Goal: Task Accomplishment & Management: Manage account settings

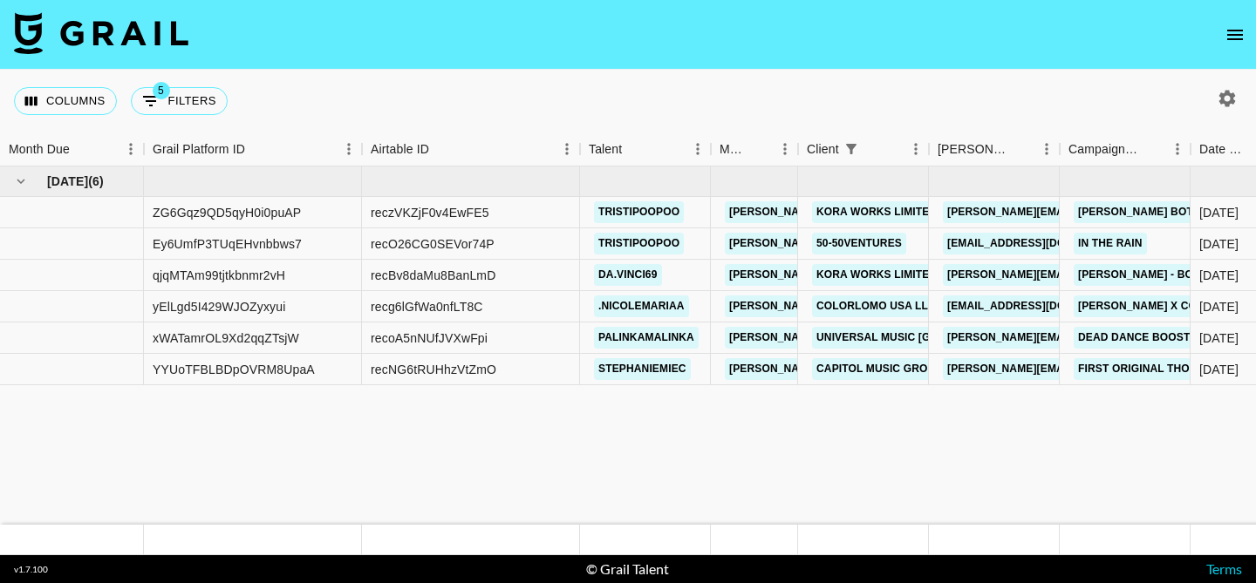
click at [1231, 35] on icon "open drawer" at bounding box center [1234, 34] width 21 height 21
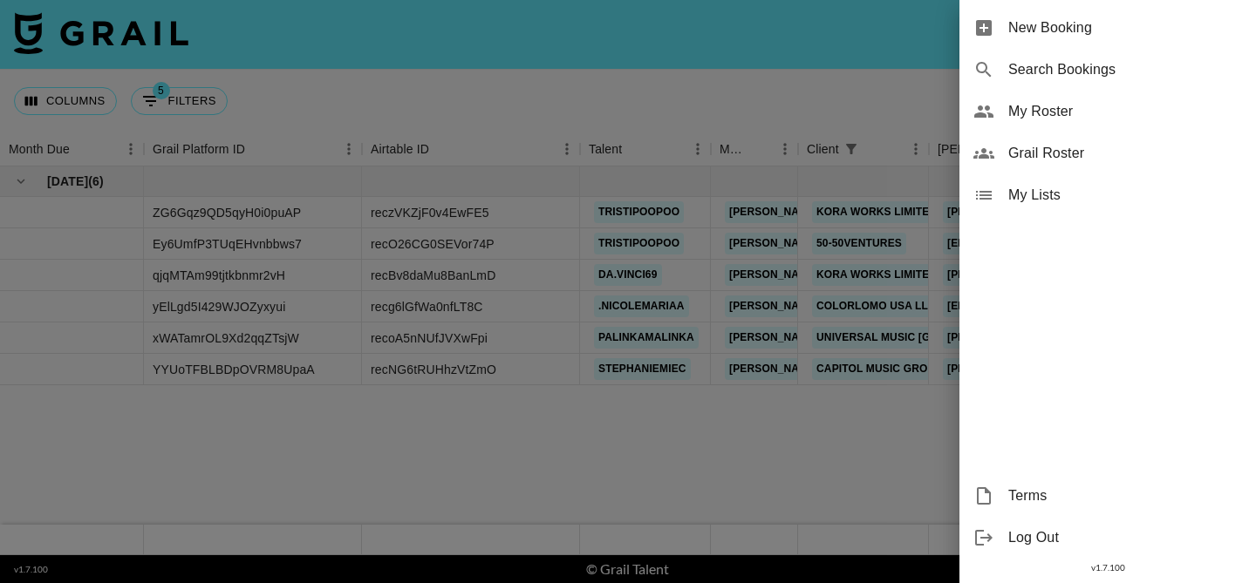
click at [1035, 107] on span "My Roster" at bounding box center [1125, 111] width 234 height 21
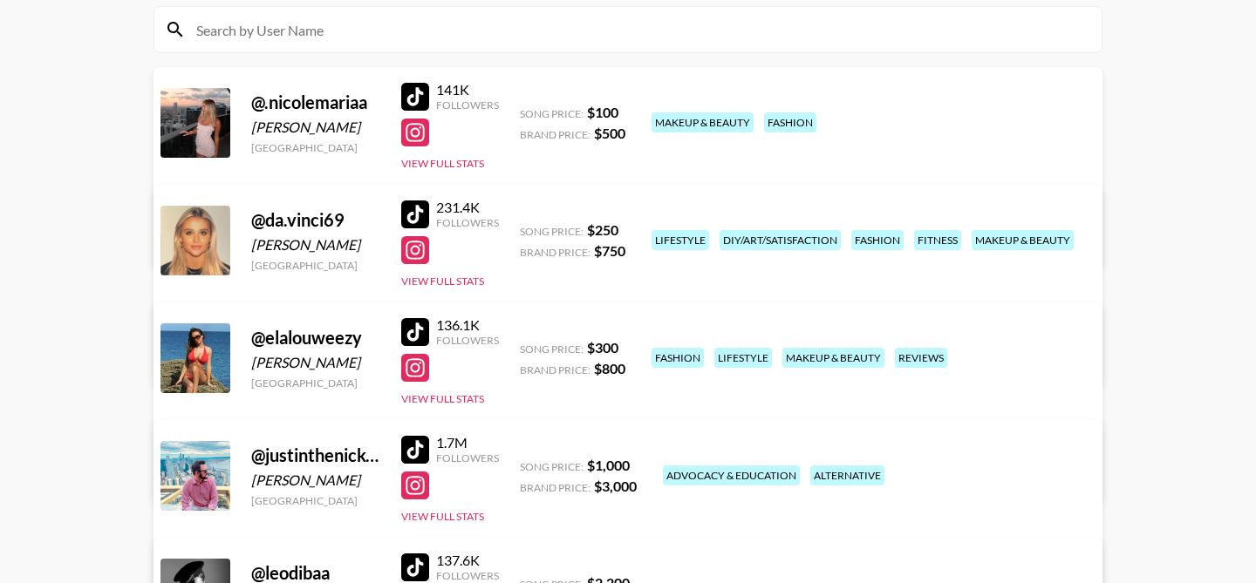
scroll to position [208, 0]
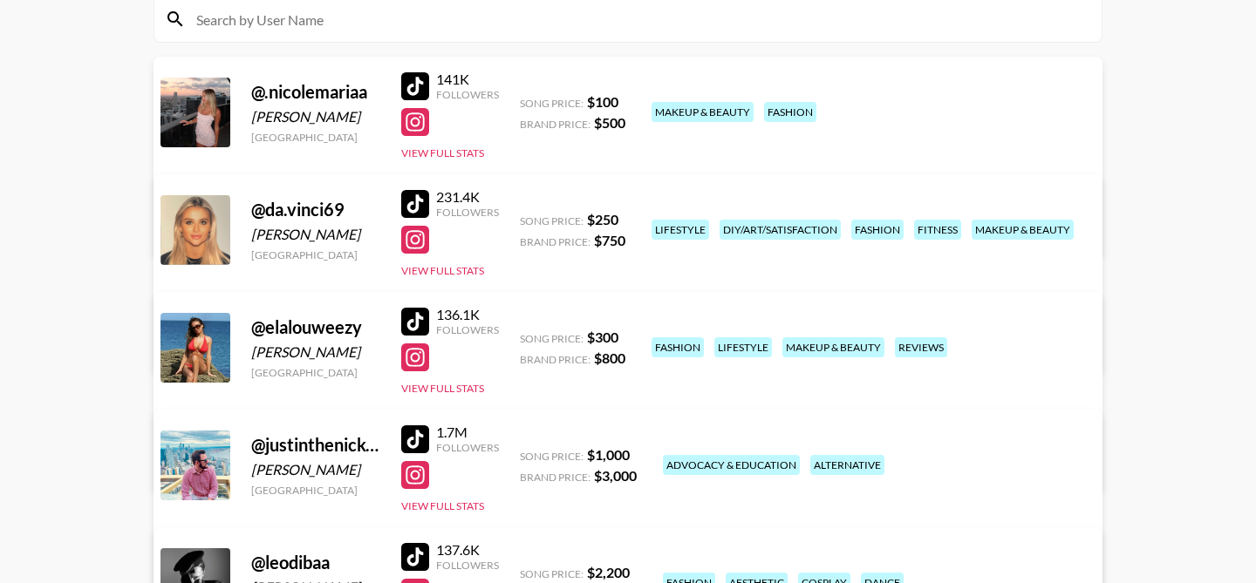
click at [634, 337] on link "View/Edit Details" at bounding box center [409, 345] width 449 height 17
click at [422, 271] on button "View Full Stats" at bounding box center [442, 270] width 83 height 13
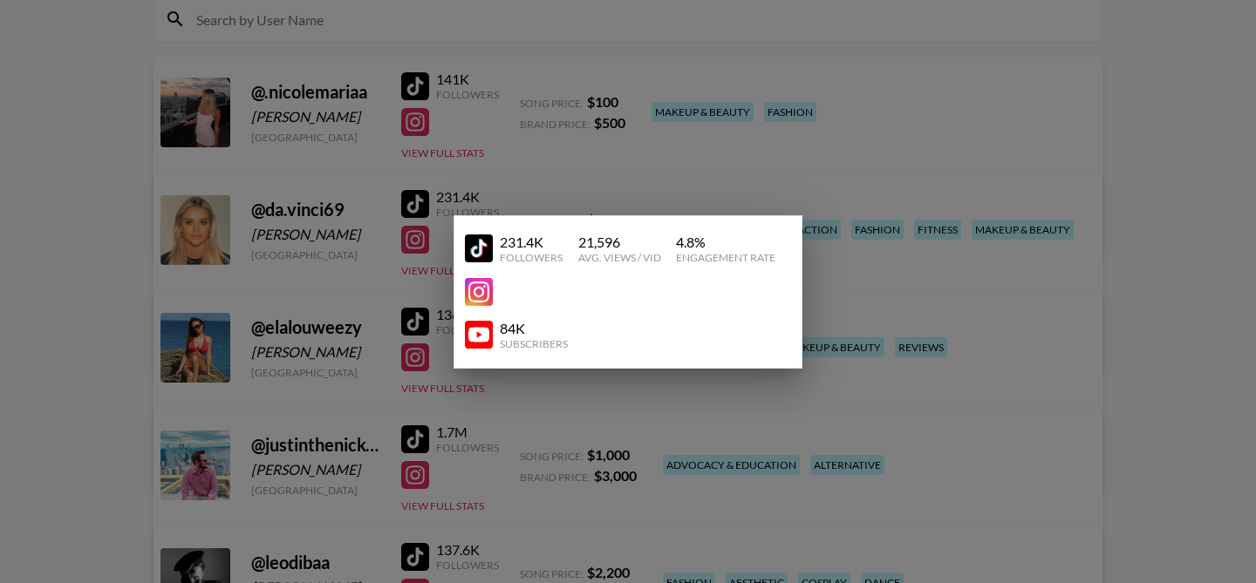
click at [365, 229] on div at bounding box center [628, 291] width 1256 height 583
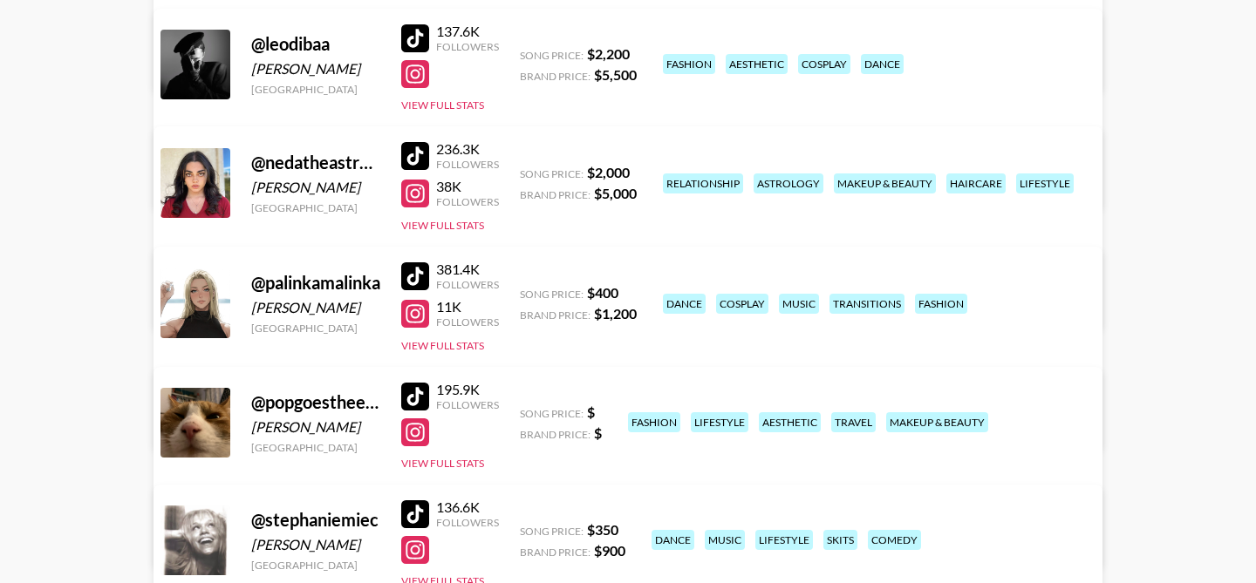
scroll to position [736, 0]
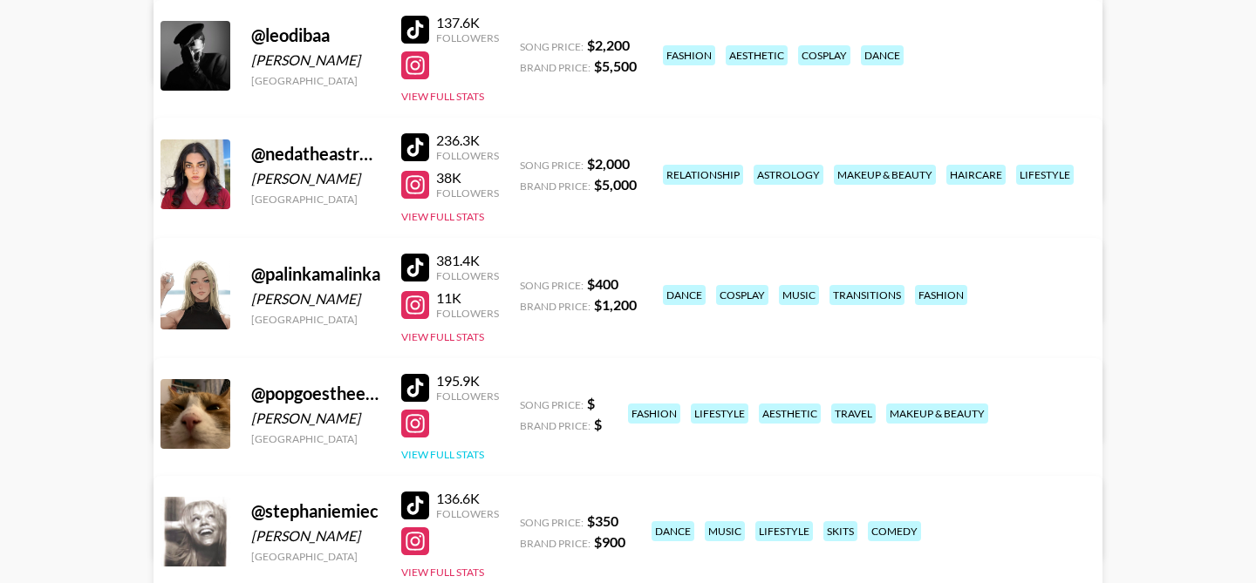
click at [439, 452] on button "View Full Stats" at bounding box center [442, 454] width 83 height 13
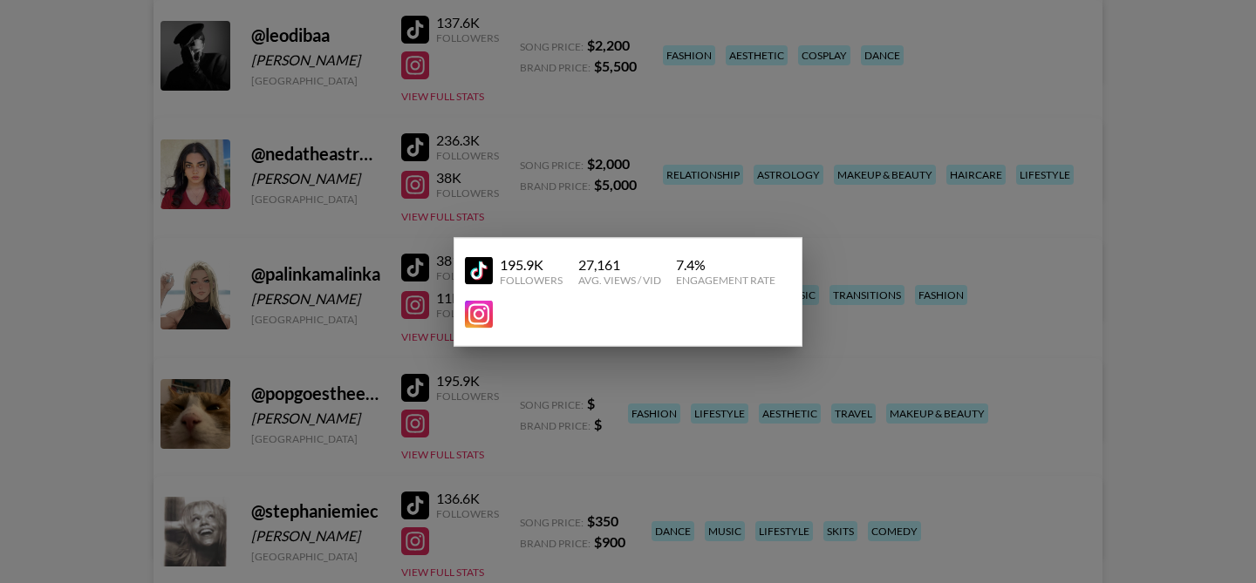
click at [487, 401] on div at bounding box center [628, 291] width 1256 height 583
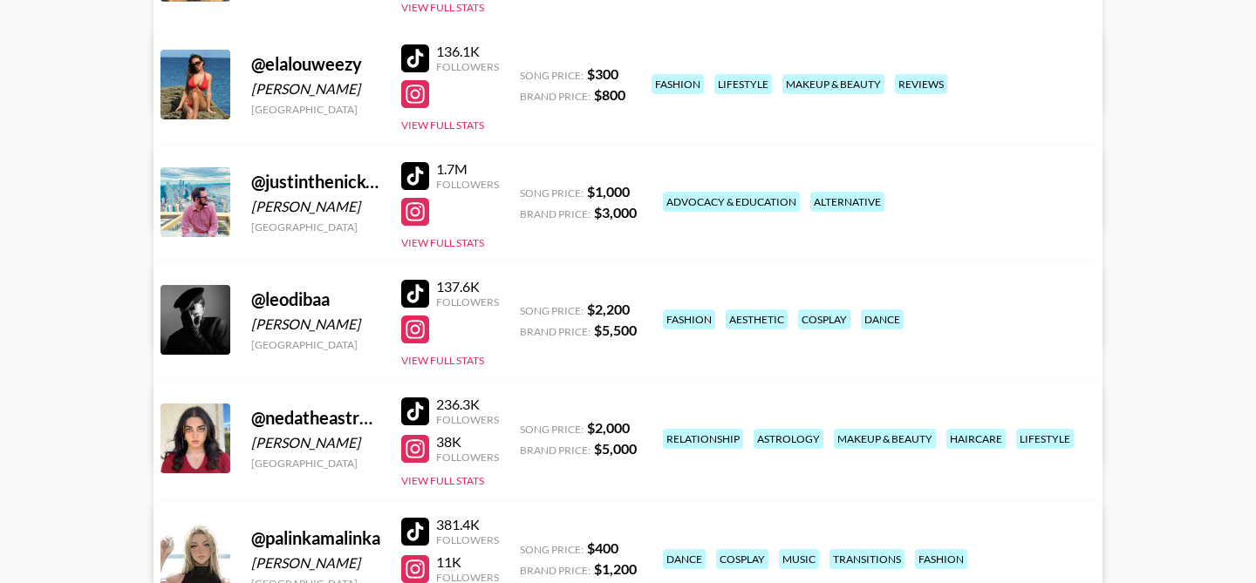
scroll to position [458, 0]
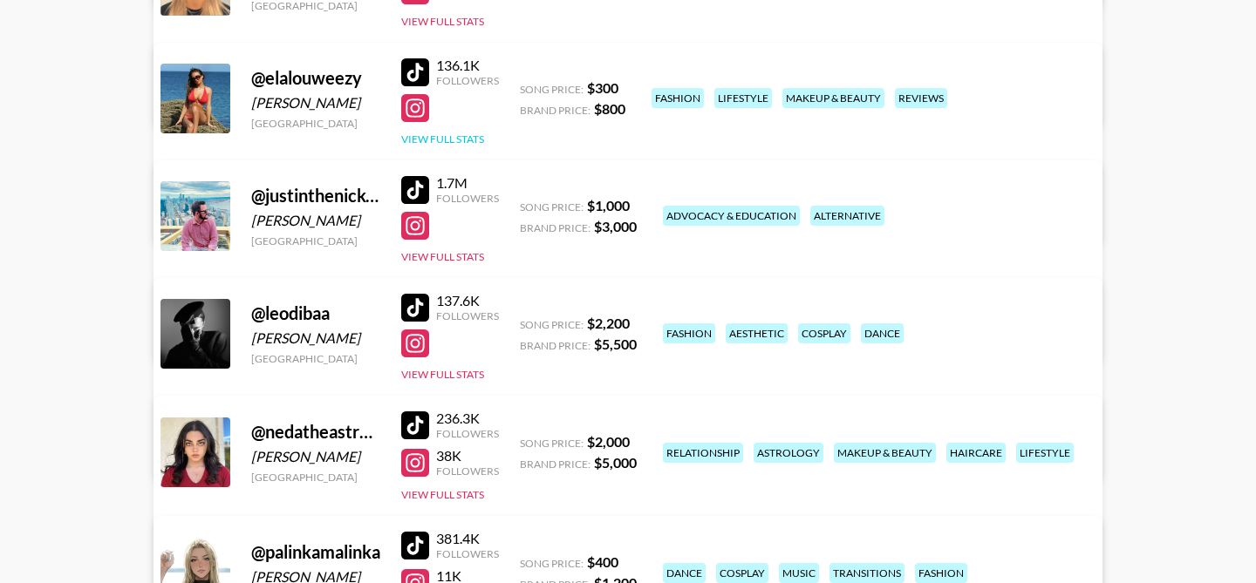
click at [460, 133] on button "View Full Stats" at bounding box center [442, 139] width 83 height 13
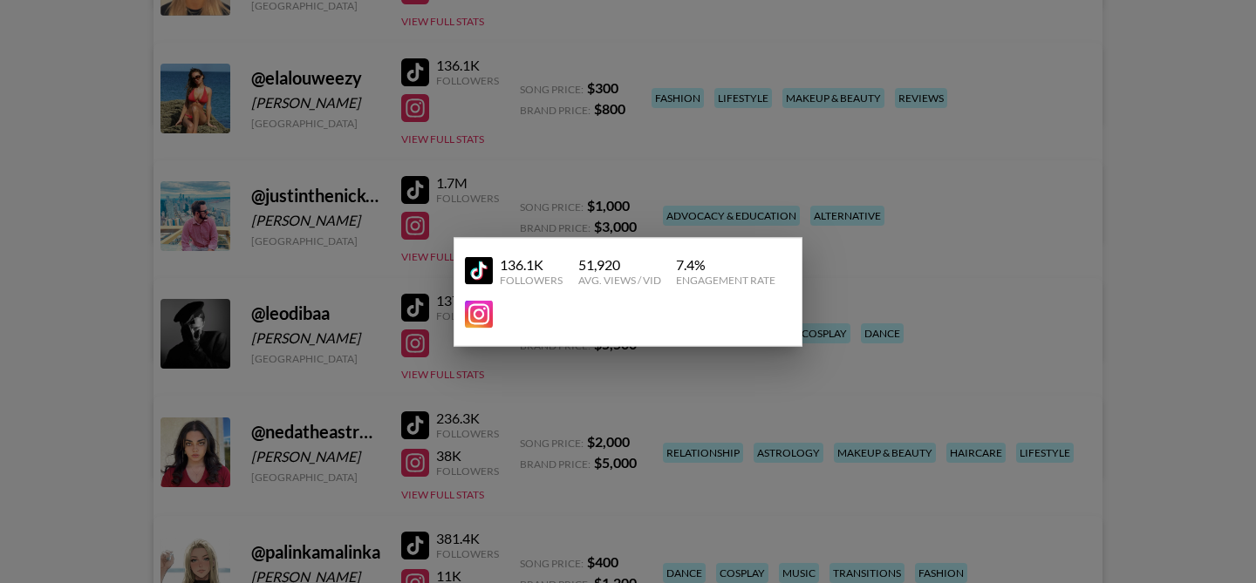
click at [494, 104] on div at bounding box center [628, 291] width 1256 height 583
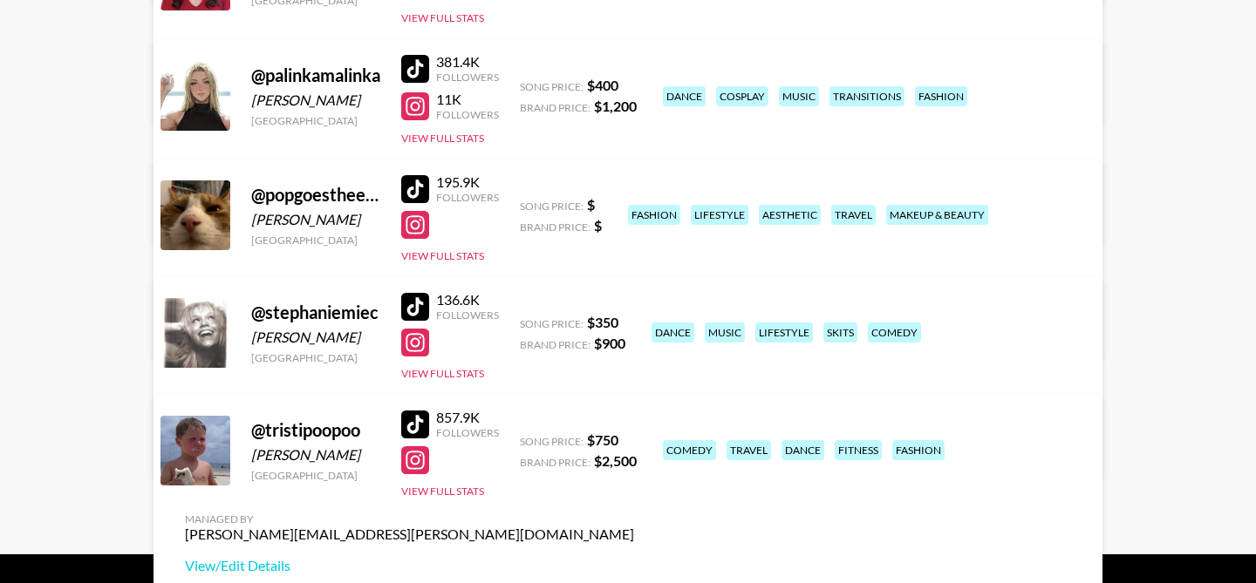
scroll to position [968, 0]
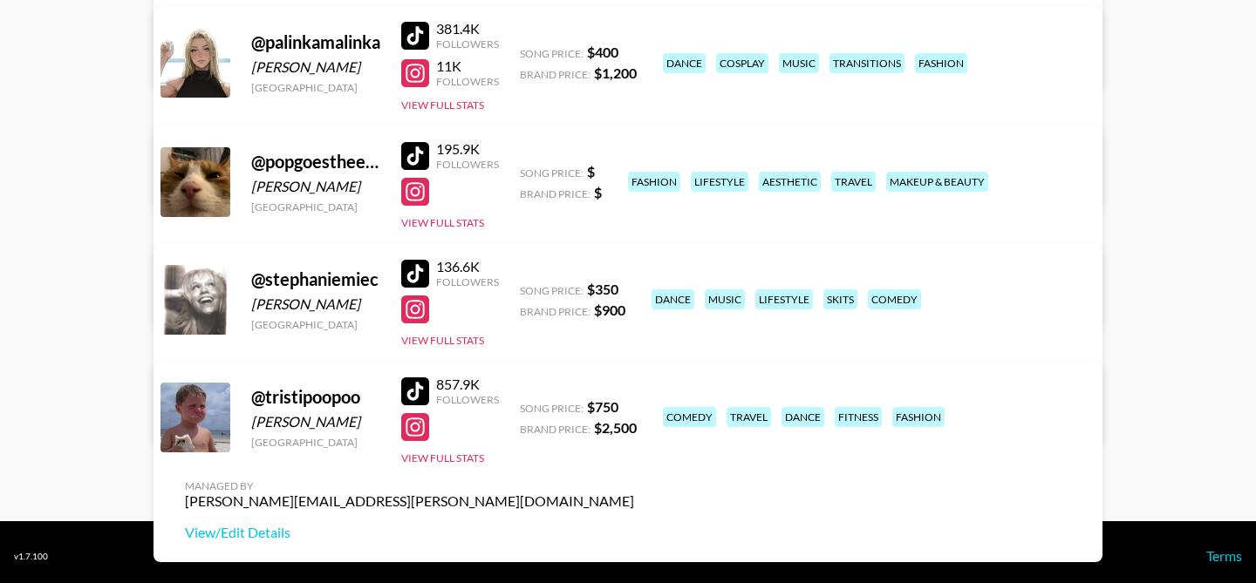
click at [634, 289] on link "View/Edit Details" at bounding box center [409, 297] width 449 height 17
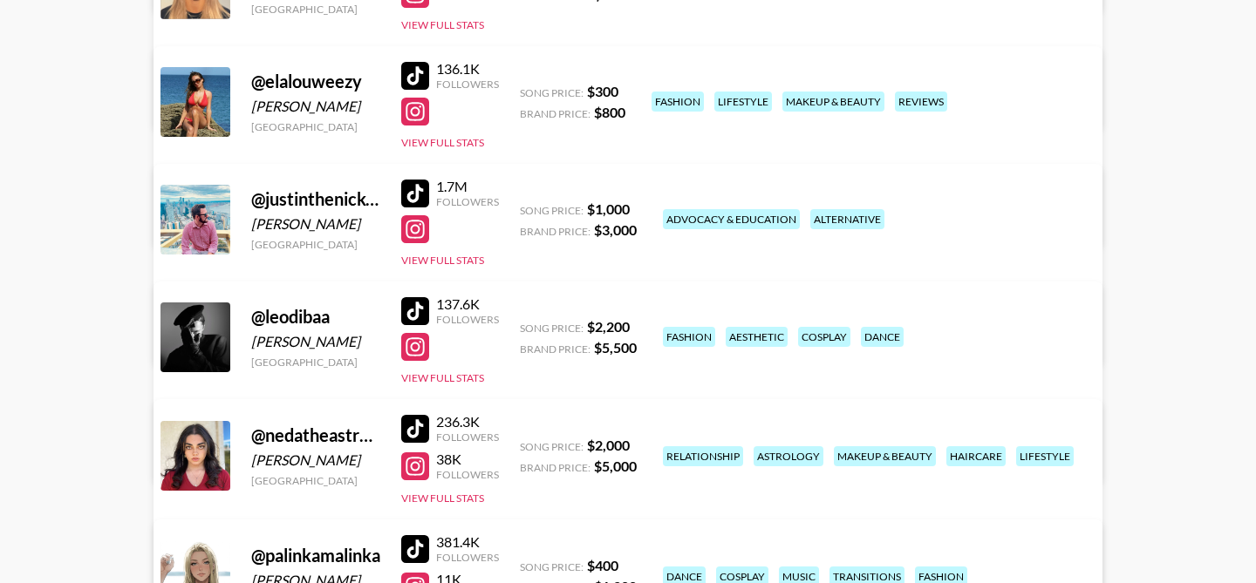
scroll to position [0, 0]
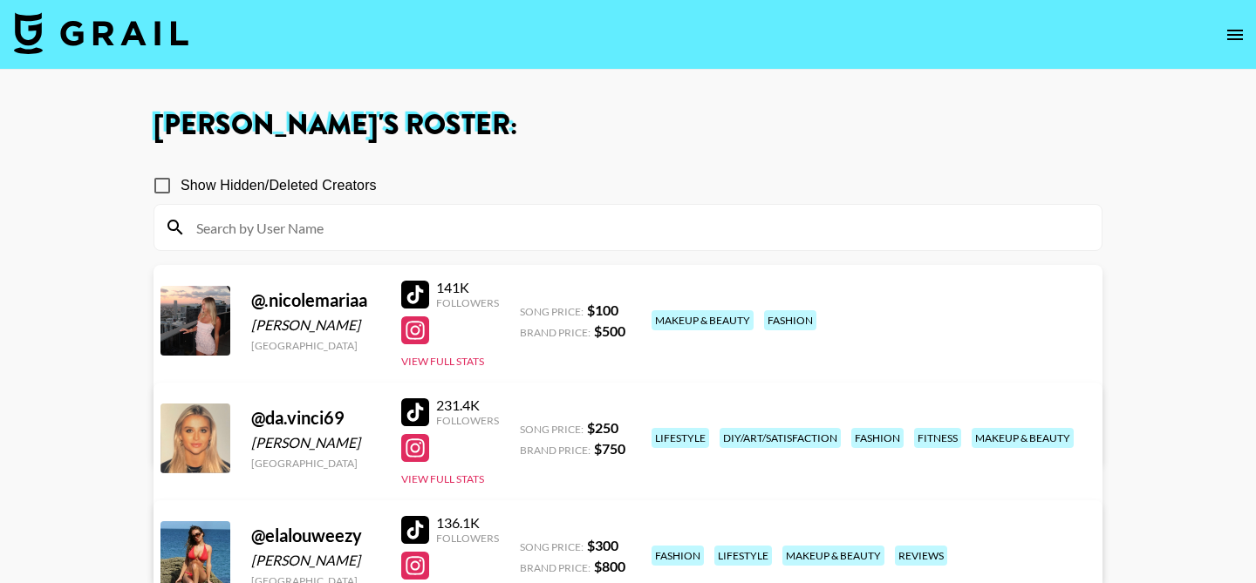
click at [157, 27] on img at bounding box center [101, 33] width 174 height 42
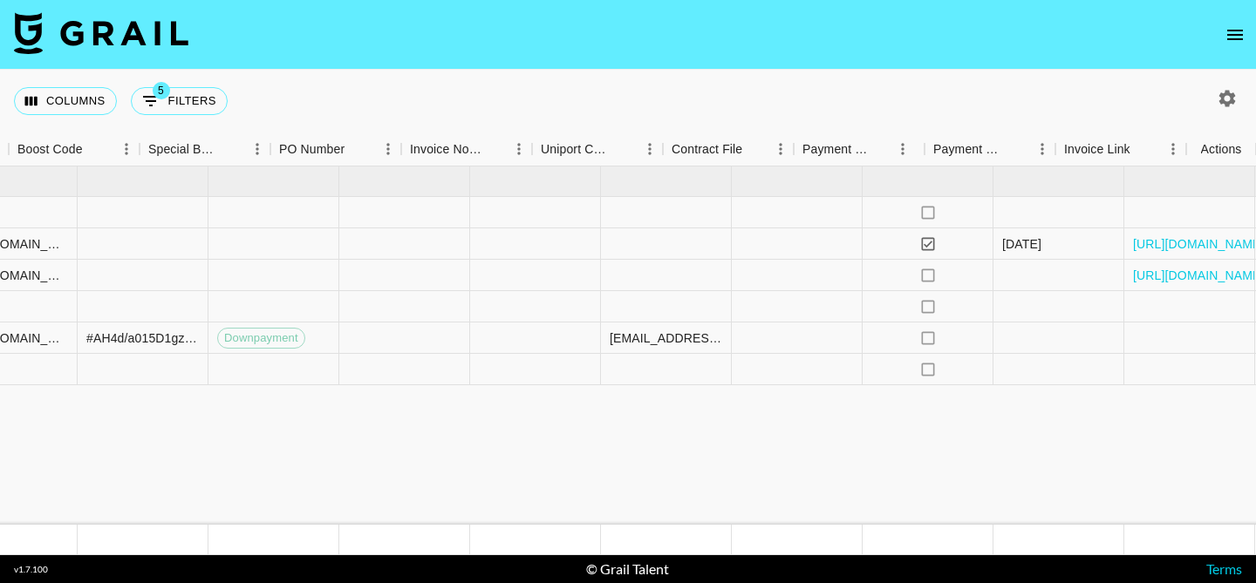
scroll to position [0, 2446]
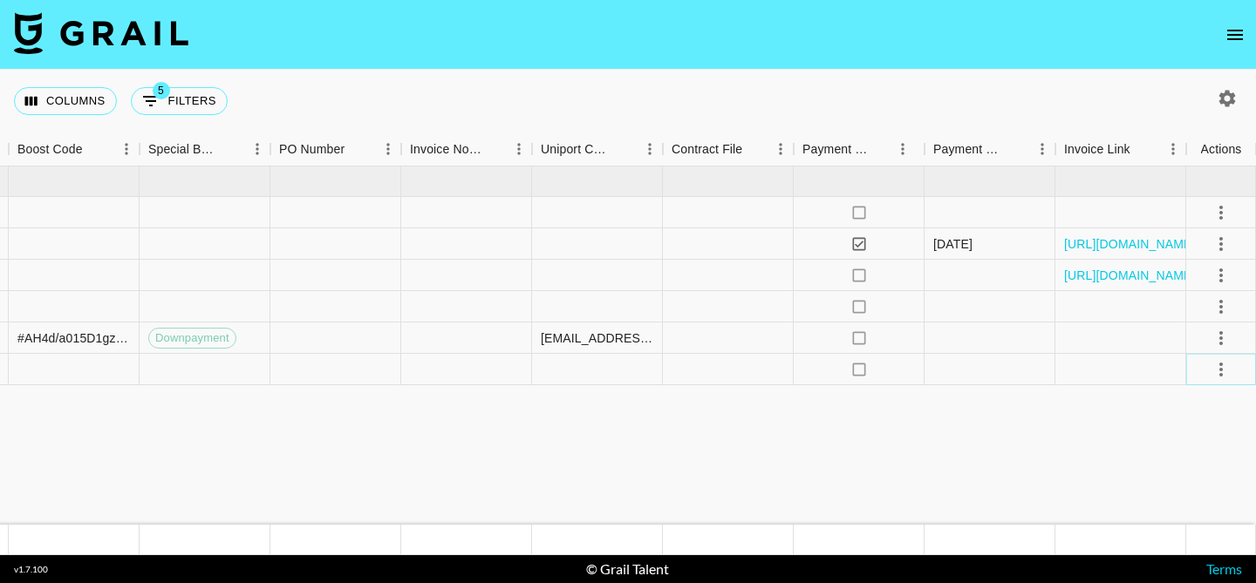
click at [1215, 371] on icon "select merge strategy" at bounding box center [1220, 369] width 21 height 21
click at [1181, 479] on li "Draft Created" at bounding box center [1198, 469] width 113 height 31
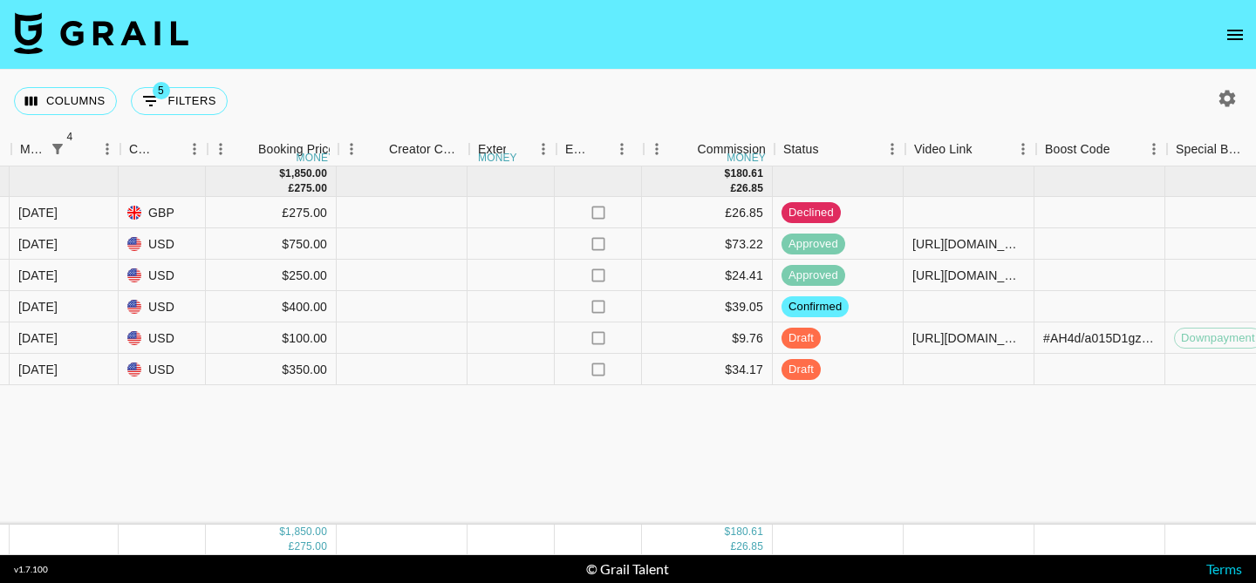
scroll to position [0, 1416]
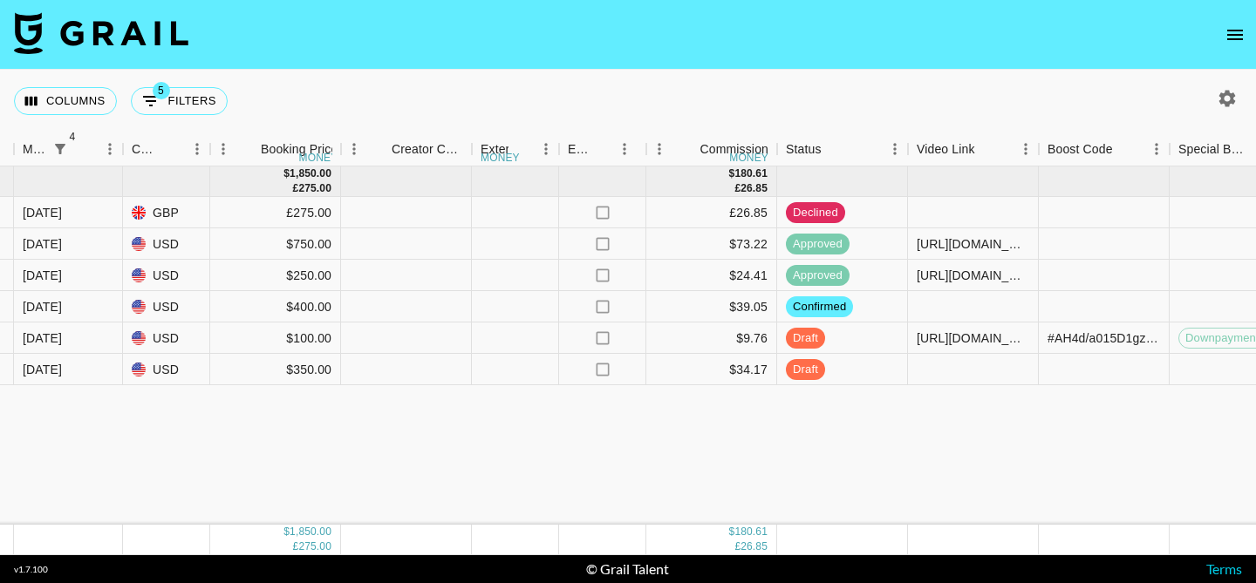
click at [1236, 34] on icon "open drawer" at bounding box center [1235, 35] width 16 height 10
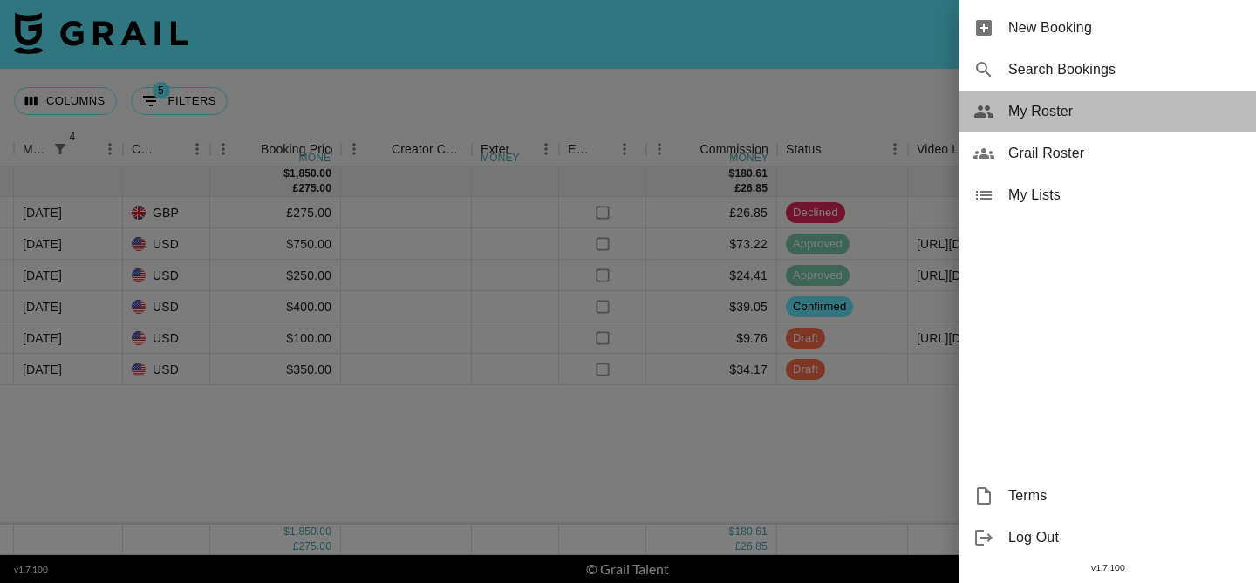
click at [1094, 102] on span "My Roster" at bounding box center [1125, 111] width 234 height 21
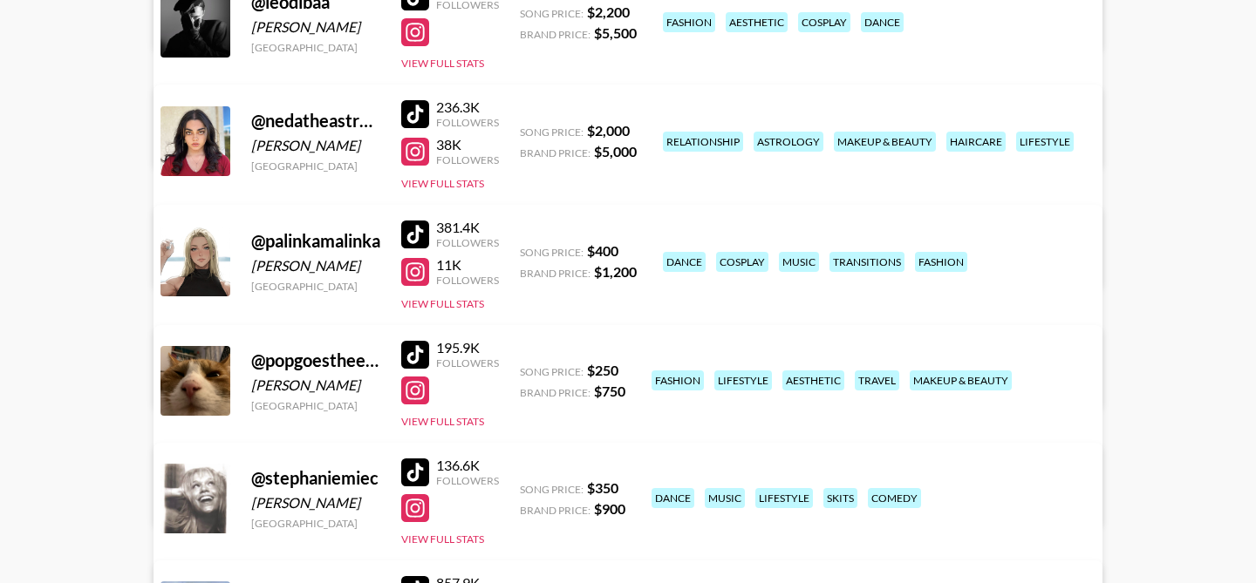
scroll to position [976, 0]
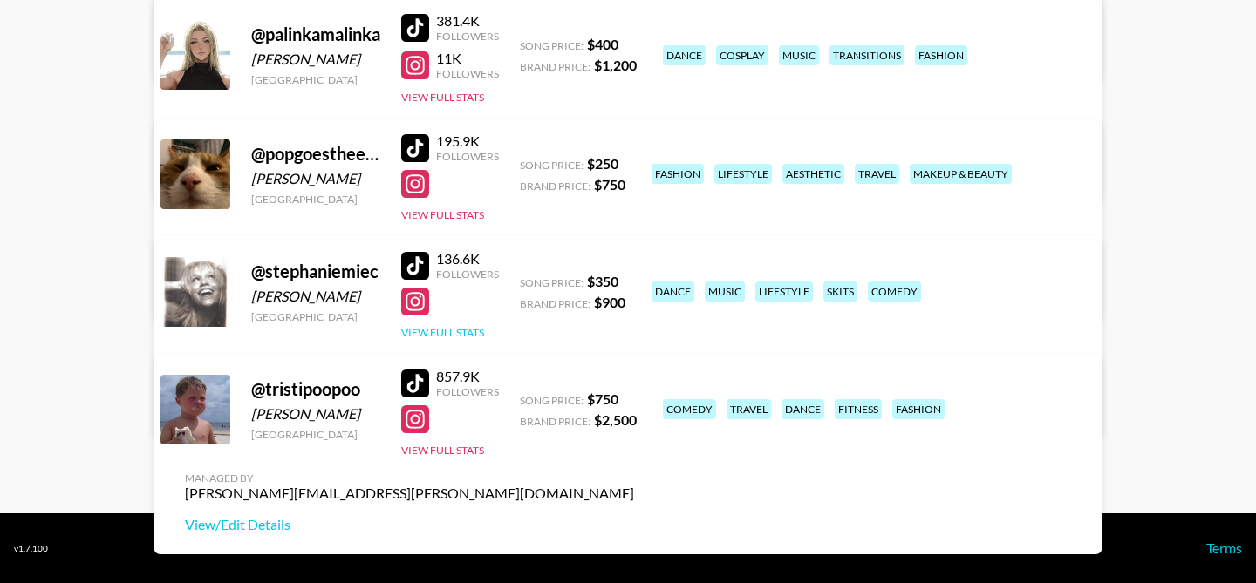
click at [473, 331] on button "View Full Stats" at bounding box center [442, 332] width 83 height 13
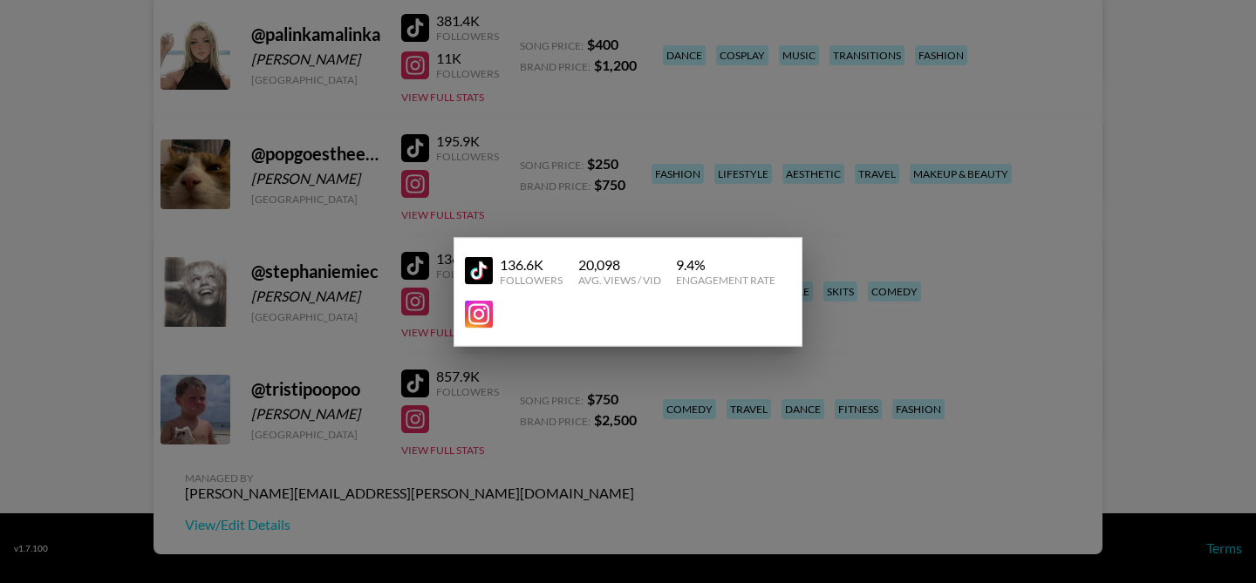
click at [442, 301] on div at bounding box center [628, 291] width 1256 height 583
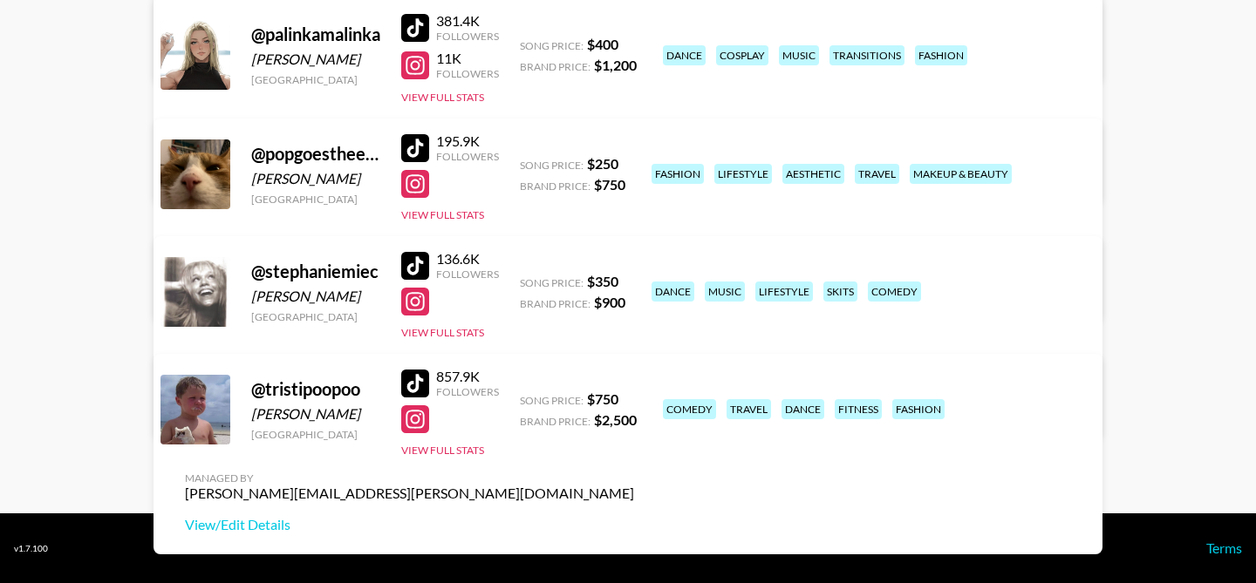
click at [634, 398] on link "View/Edit Details" at bounding box center [409, 406] width 449 height 17
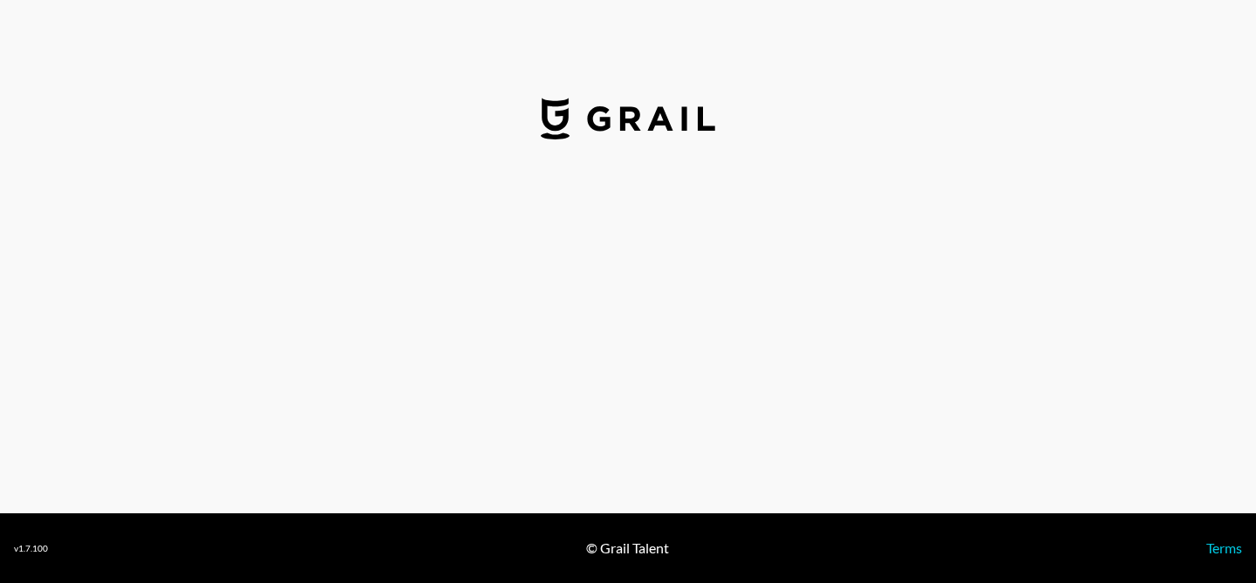
select select "USD"
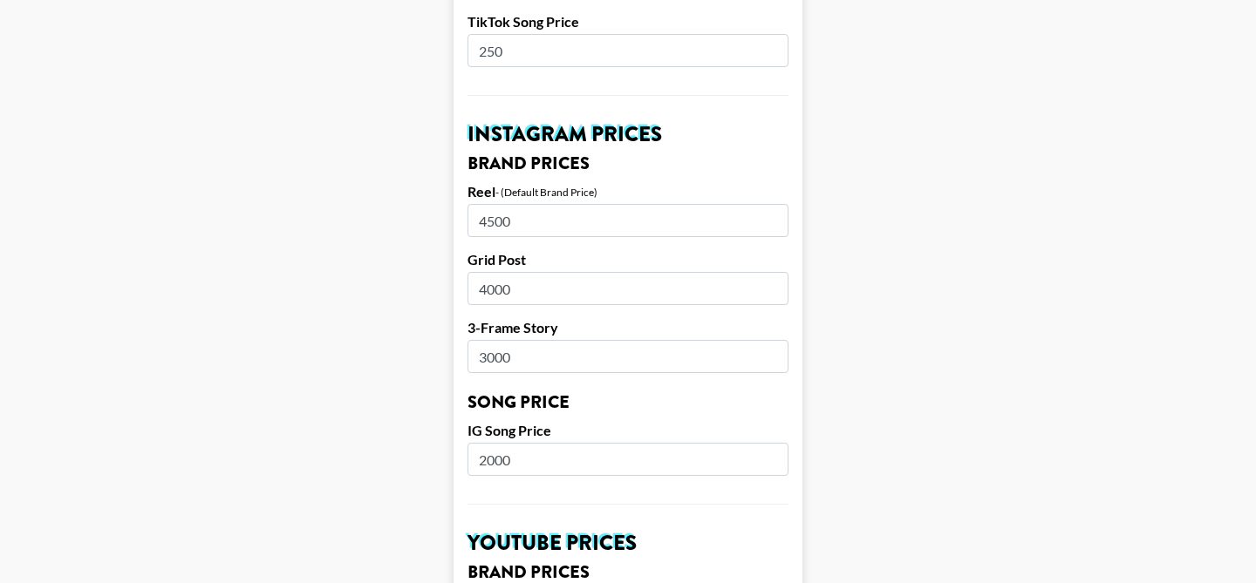
scroll to position [767, 0]
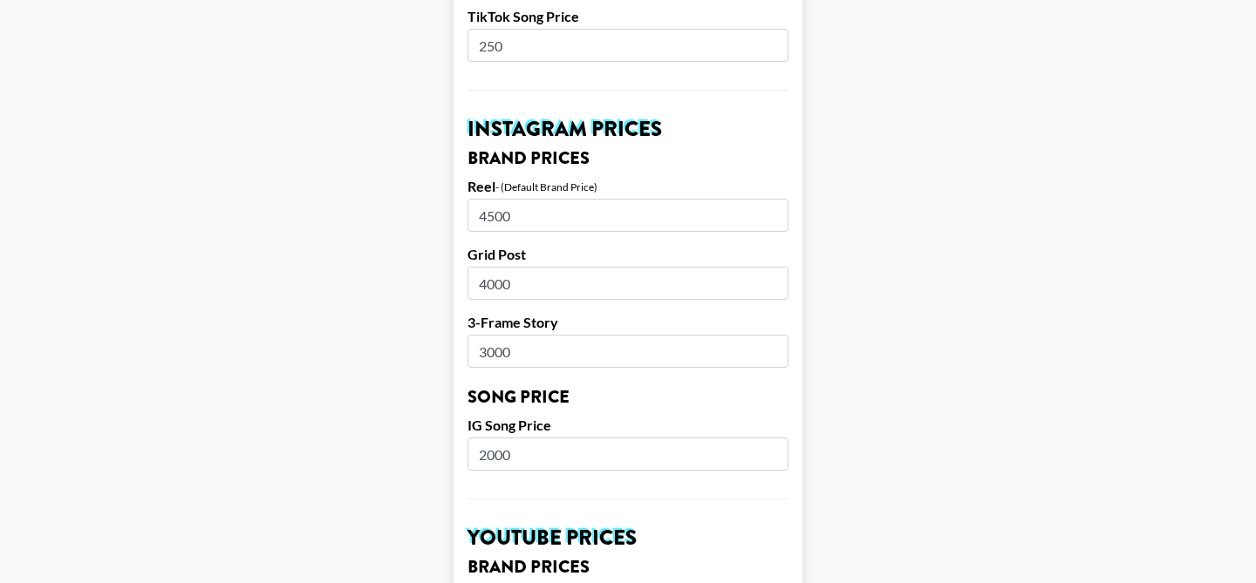
drag, startPoint x: 530, startPoint y: 189, endPoint x: 475, endPoint y: 189, distance: 54.9
click at [475, 199] on input "4500" at bounding box center [627, 215] width 321 height 33
type input "3500"
drag, startPoint x: 530, startPoint y: 262, endPoint x: 479, endPoint y: 262, distance: 51.5
click at [479, 267] on input "4000" at bounding box center [627, 283] width 321 height 33
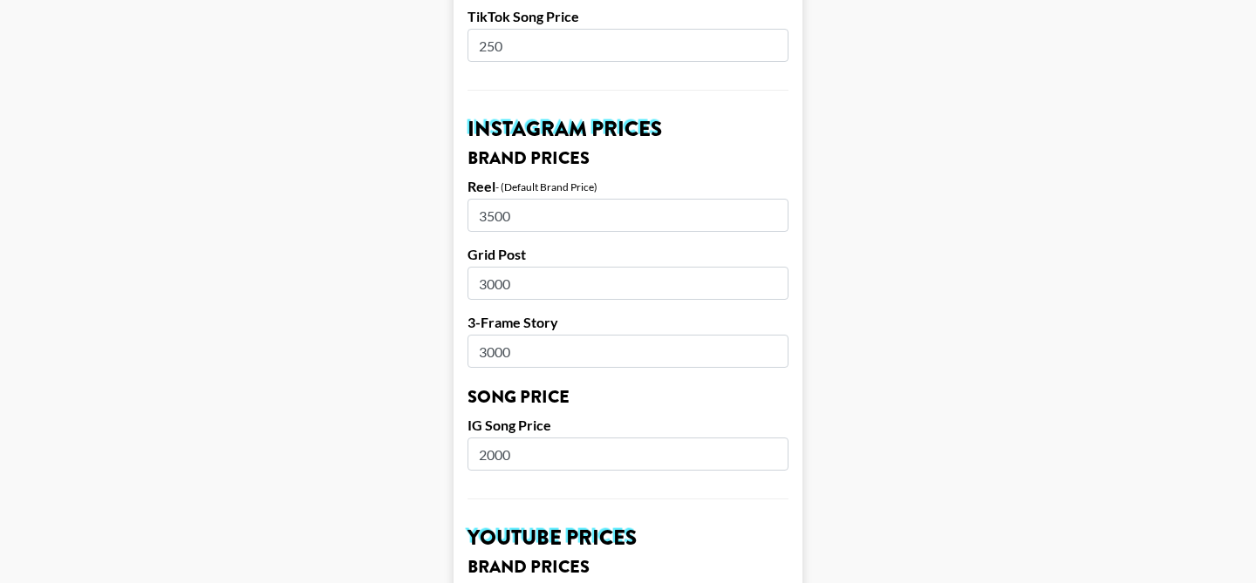
type input "3000"
drag, startPoint x: 524, startPoint y: 327, endPoint x: 473, endPoint y: 327, distance: 51.4
click at [473, 335] on input "3000" at bounding box center [627, 351] width 321 height 33
type input "2000"
drag, startPoint x: 527, startPoint y: 435, endPoint x: 460, endPoint y: 435, distance: 66.3
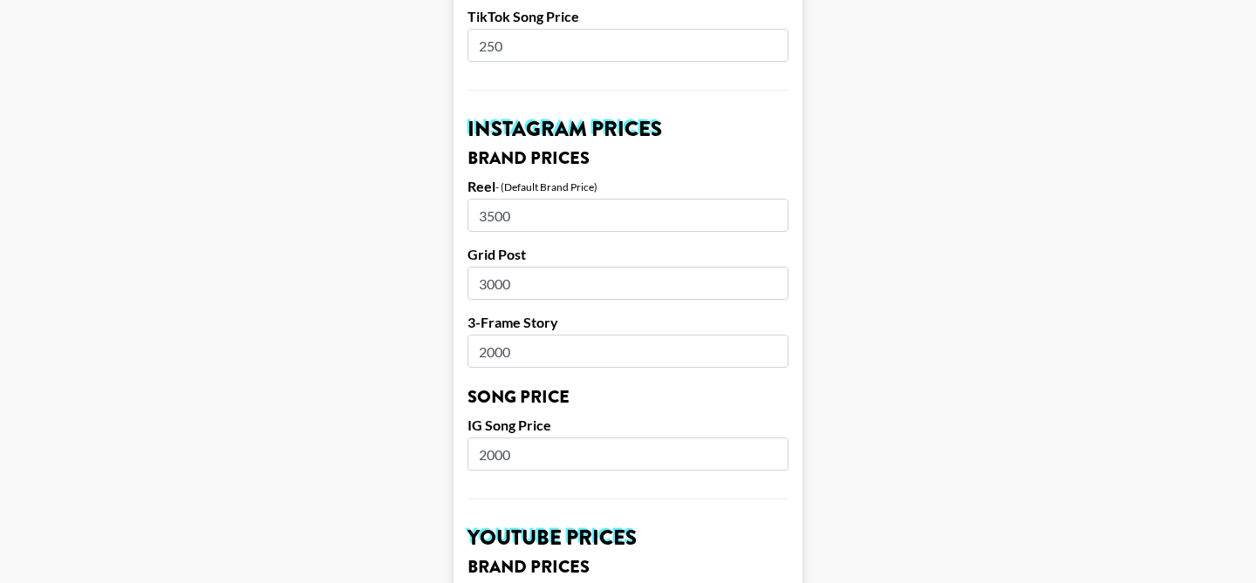
click at [461, 435] on form "Airtable ID: recRjdlCFfamj0hx3 Manager(s) brianna.gorski@grail-talent.com ​ Tik…" at bounding box center [627, 427] width 349 height 2195
type input "1000"
click at [582, 417] on label "IG Song Price" at bounding box center [627, 425] width 321 height 17
drag, startPoint x: 531, startPoint y: 189, endPoint x: 468, endPoint y: 191, distance: 62.8
click at [468, 199] on input "3500" at bounding box center [627, 215] width 321 height 33
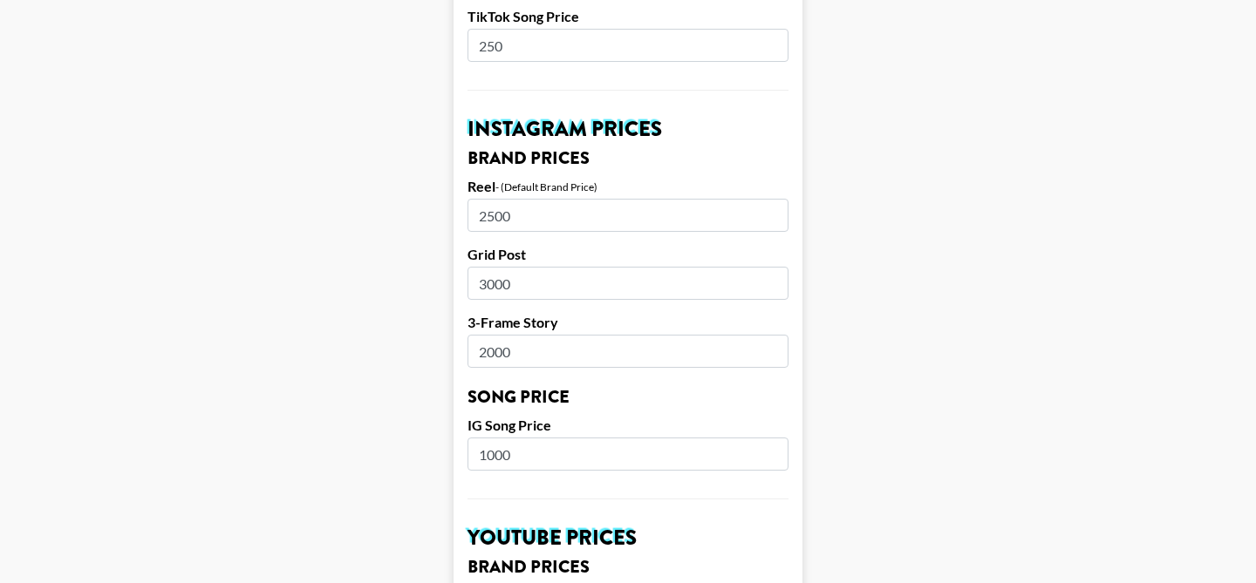
drag, startPoint x: 523, startPoint y: 192, endPoint x: 462, endPoint y: 190, distance: 61.1
click at [462, 190] on form "Airtable ID: recRjdlCFfamj0hx3 Manager(s) brianna.gorski@grail-talent.com ​ Tik…" at bounding box center [627, 427] width 349 height 2195
type input "3000"
drag, startPoint x: 529, startPoint y: 258, endPoint x: 462, endPoint y: 257, distance: 67.1
click at [462, 257] on form "Airtable ID: recRjdlCFfamj0hx3 Manager(s) brianna.gorski@grail-talent.com ​ Tik…" at bounding box center [627, 427] width 349 height 2195
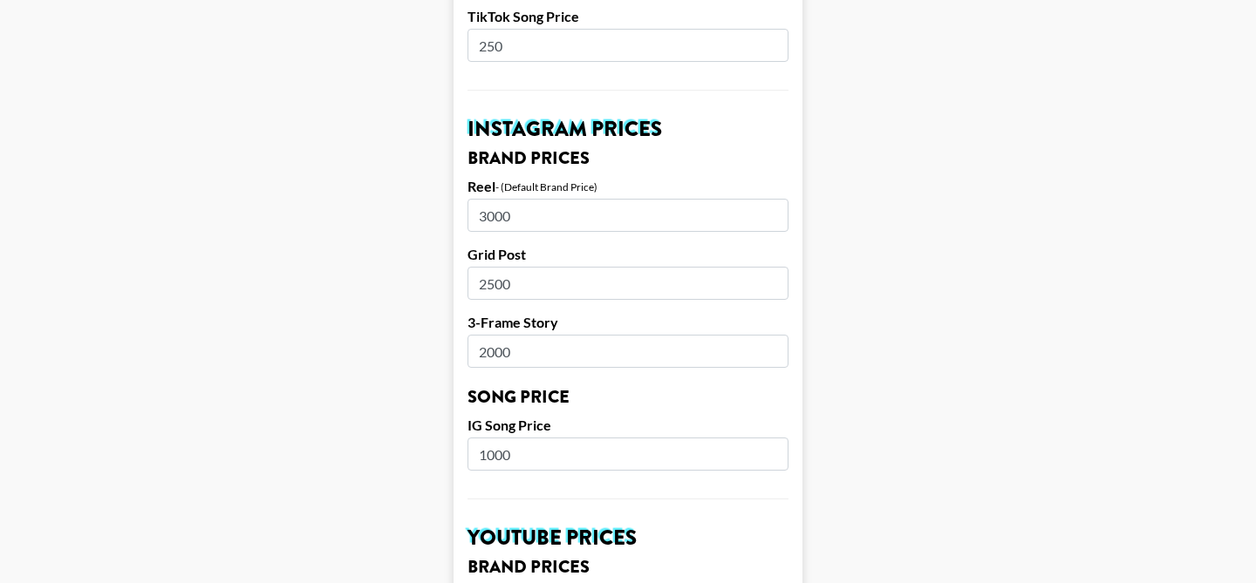
type input "2500"
drag, startPoint x: 527, startPoint y: 325, endPoint x: 465, endPoint y: 325, distance: 61.9
click at [465, 325] on form "Airtable ID: recRjdlCFfamj0hx3 Manager(s) brianna.gorski@grail-talent.com ​ Tik…" at bounding box center [627, 427] width 349 height 2195
type input "1500"
drag, startPoint x: 525, startPoint y: 431, endPoint x: 448, endPoint y: 431, distance: 76.7
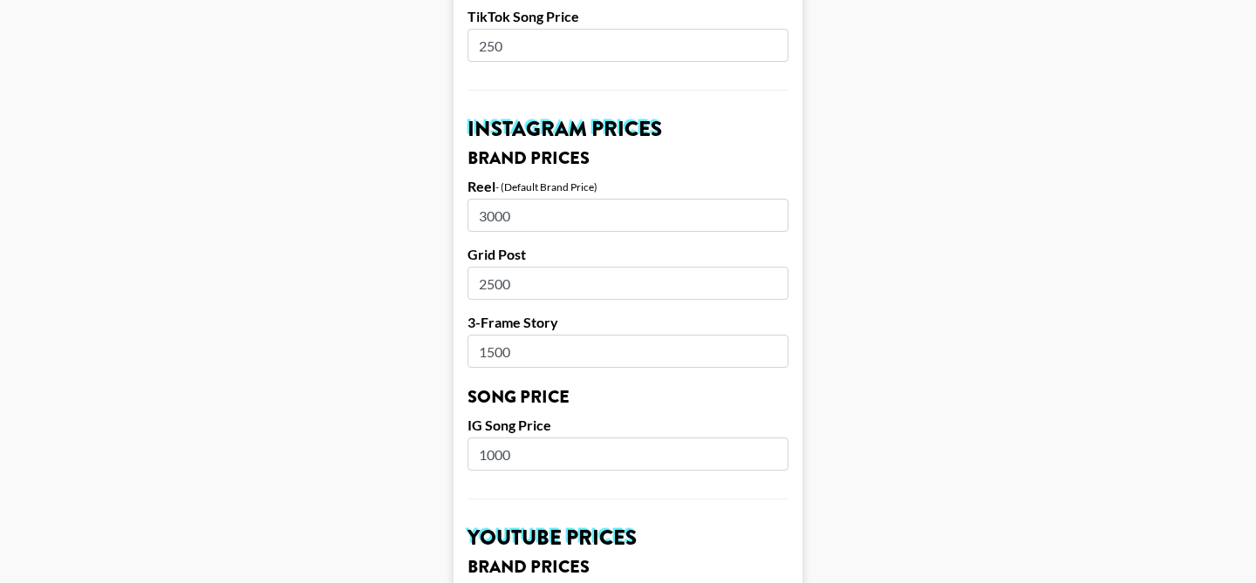
click at [448, 431] on main "Airtable ID: recRjdlCFfamj0hx3 Manager(s) brianna.gorski@grail-talent.com ​ Tik…" at bounding box center [628, 427] width 1228 height 2195
type input "500"
click at [396, 325] on main "Airtable ID: recRjdlCFfamj0hx3 Manager(s) brianna.gorski@grail-talent.com ​ Tik…" at bounding box center [628, 427] width 1228 height 2195
drag, startPoint x: 522, startPoint y: 187, endPoint x: 487, endPoint y: 188, distance: 35.8
click at [486, 199] on input "3000" at bounding box center [627, 215] width 321 height 33
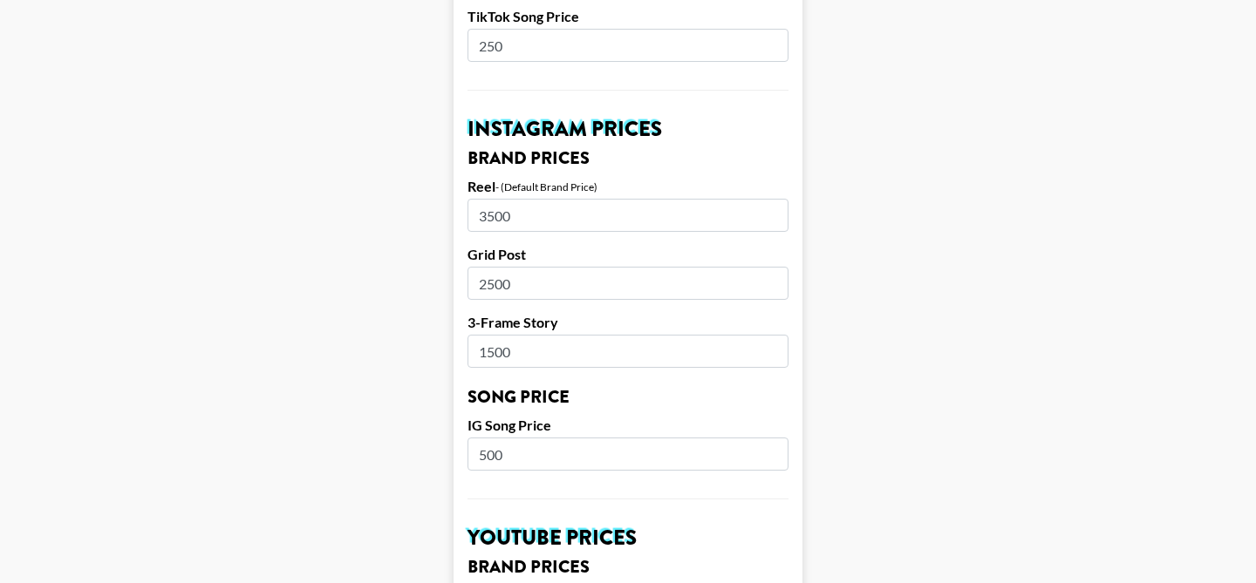
type input "3500"
drag, startPoint x: 534, startPoint y: 259, endPoint x: 462, endPoint y: 258, distance: 71.5
click at [462, 258] on form "Airtable ID: recRjdlCFfamj0hx3 Manager(s) brianna.gorski@grail-talent.com ​ Tik…" at bounding box center [627, 427] width 349 height 2195
type input "3000"
drag, startPoint x: 521, startPoint y: 326, endPoint x: 467, endPoint y: 326, distance: 54.1
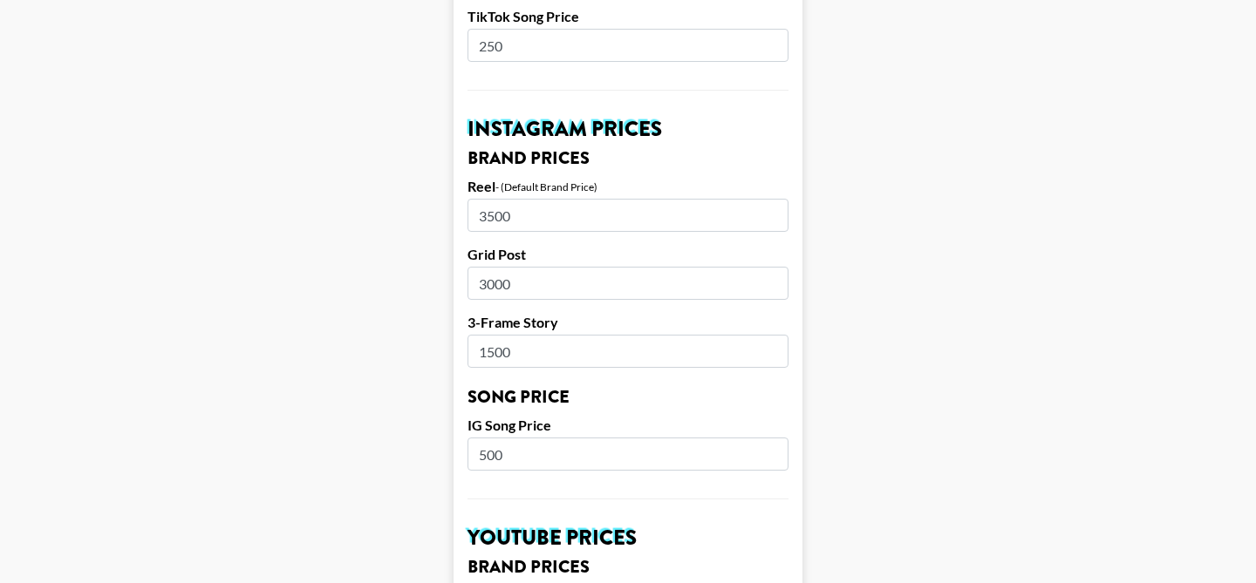
click at [467, 335] on input "1500" at bounding box center [627, 351] width 321 height 33
type input "2000"
drag, startPoint x: 520, startPoint y: 431, endPoint x: 468, endPoint y: 428, distance: 51.5
click at [468, 438] on input "500" at bounding box center [627, 454] width 321 height 33
click at [641, 389] on h3 "Song Price" at bounding box center [627, 397] width 321 height 17
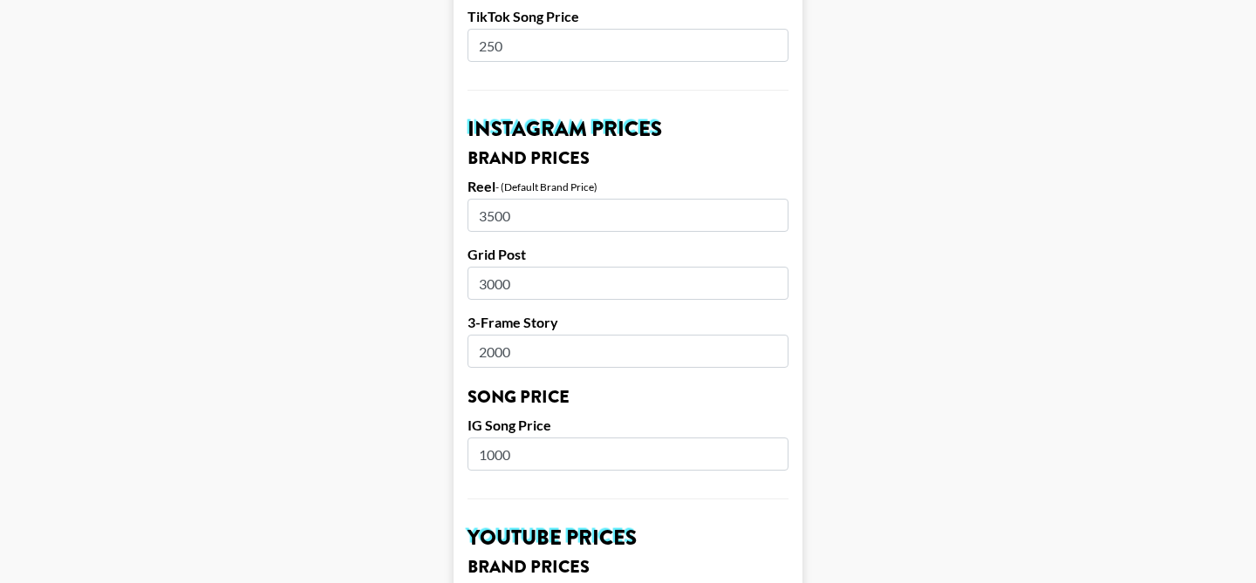
drag, startPoint x: 529, startPoint y: 432, endPoint x: 454, endPoint y: 432, distance: 75.0
click at [455, 432] on form "Airtable ID: recRjdlCFfamj0hx3 Manager(s) brianna.gorski@grail-talent.com ​ Tik…" at bounding box center [627, 427] width 349 height 2195
type input "500"
drag, startPoint x: 531, startPoint y: 326, endPoint x: 460, endPoint y: 332, distance: 70.9
click at [460, 332] on form "Airtable ID: recRjdlCFfamj0hx3 Manager(s) brianna.gorski@grail-talent.com ​ Tik…" at bounding box center [627, 427] width 349 height 2195
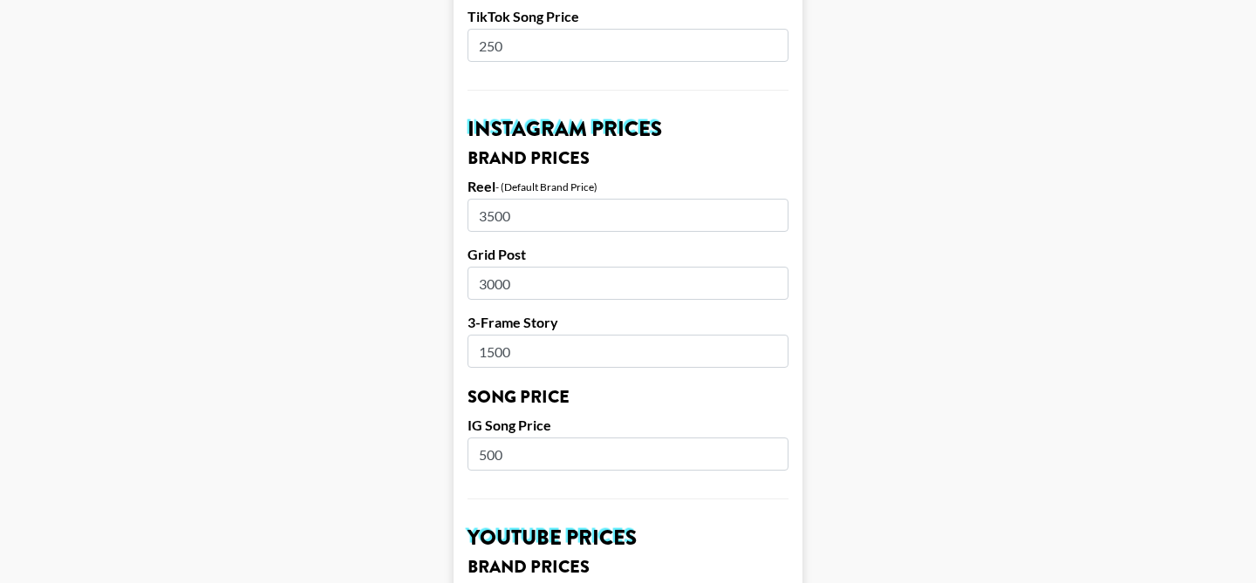
type input "1500"
drag, startPoint x: 517, startPoint y: 260, endPoint x: 465, endPoint y: 260, distance: 52.3
click at [465, 260] on form "Airtable ID: recRjdlCFfamj0hx3 Manager(s) brianna.gorski@grail-talent.com ​ Tik…" at bounding box center [627, 427] width 349 height 2195
type input "2500"
drag, startPoint x: 521, startPoint y: 190, endPoint x: 486, endPoint y: 190, distance: 35.7
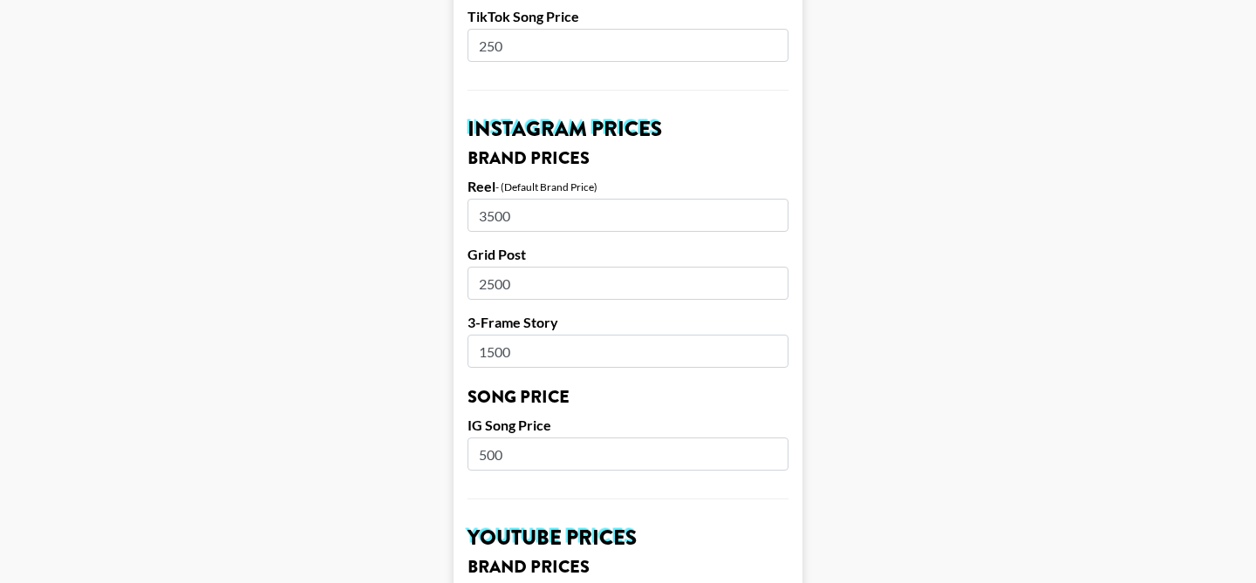
click at [486, 199] on input "3500" at bounding box center [627, 215] width 321 height 33
type input "3000"
click at [393, 234] on main "Airtable ID: recRjdlCFfamj0hx3 Manager(s) brianna.gorski@grail-talent.com ​ Tik…" at bounding box center [628, 427] width 1228 height 2195
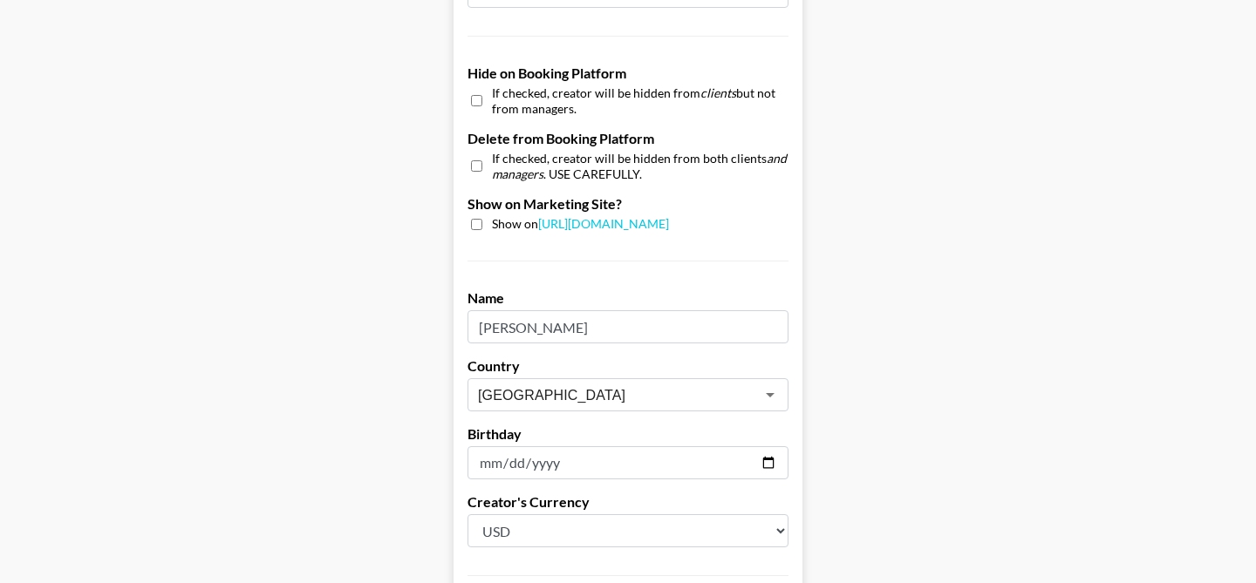
scroll to position [1782, 0]
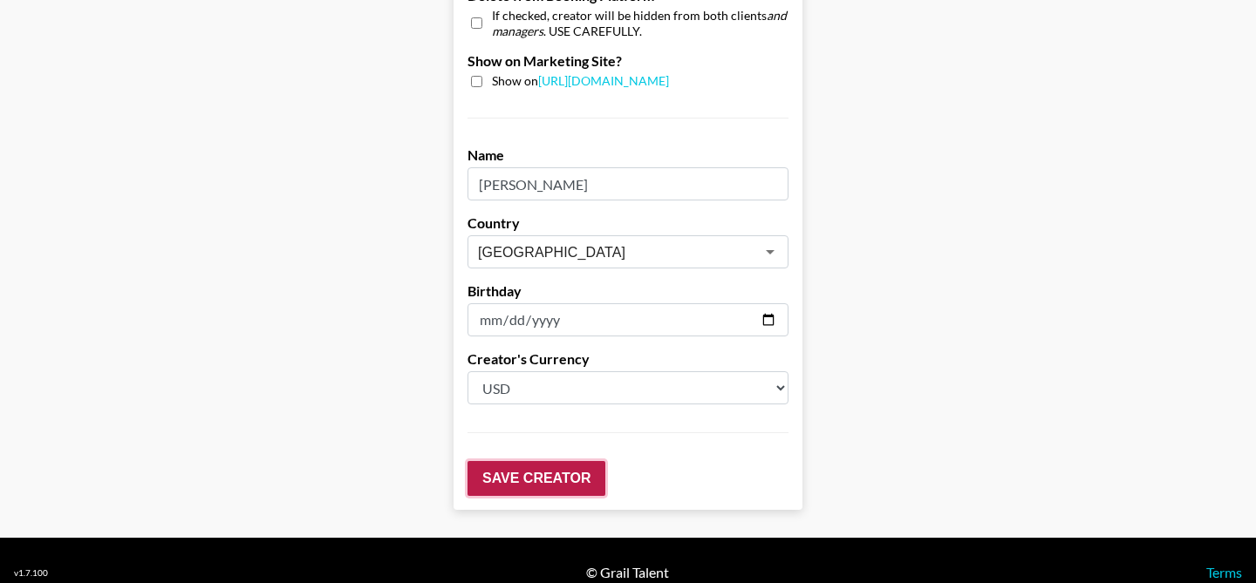
click at [533, 461] on input "Save Creator" at bounding box center [536, 478] width 138 height 35
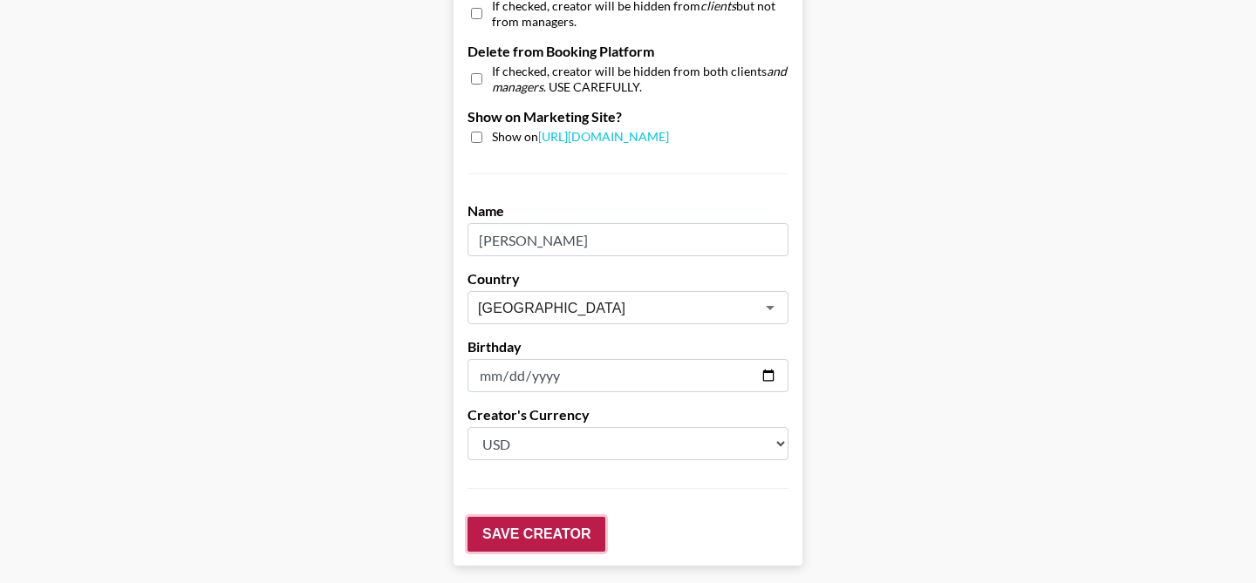
scroll to position [1838, 0]
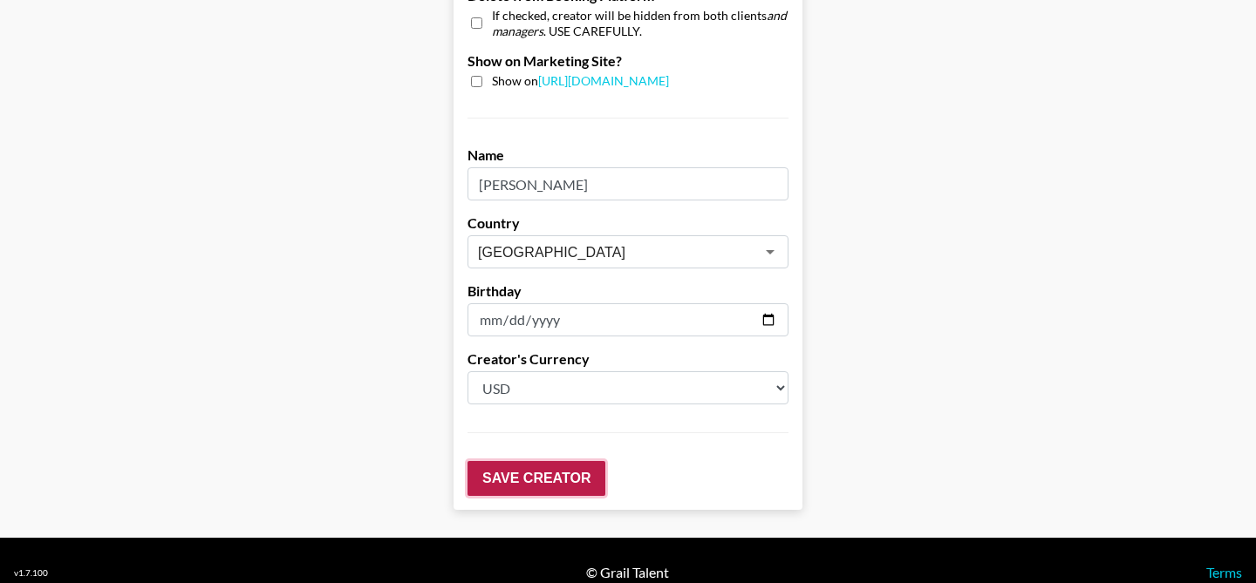
click at [513, 461] on input "Save Creator" at bounding box center [536, 478] width 138 height 35
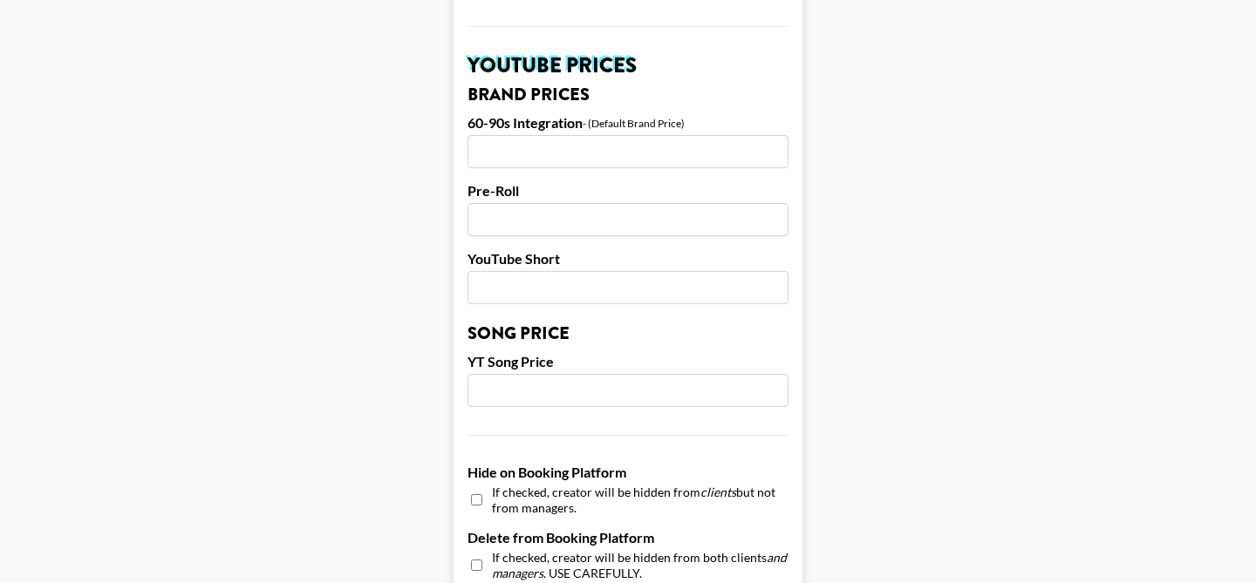
scroll to position [1311, 0]
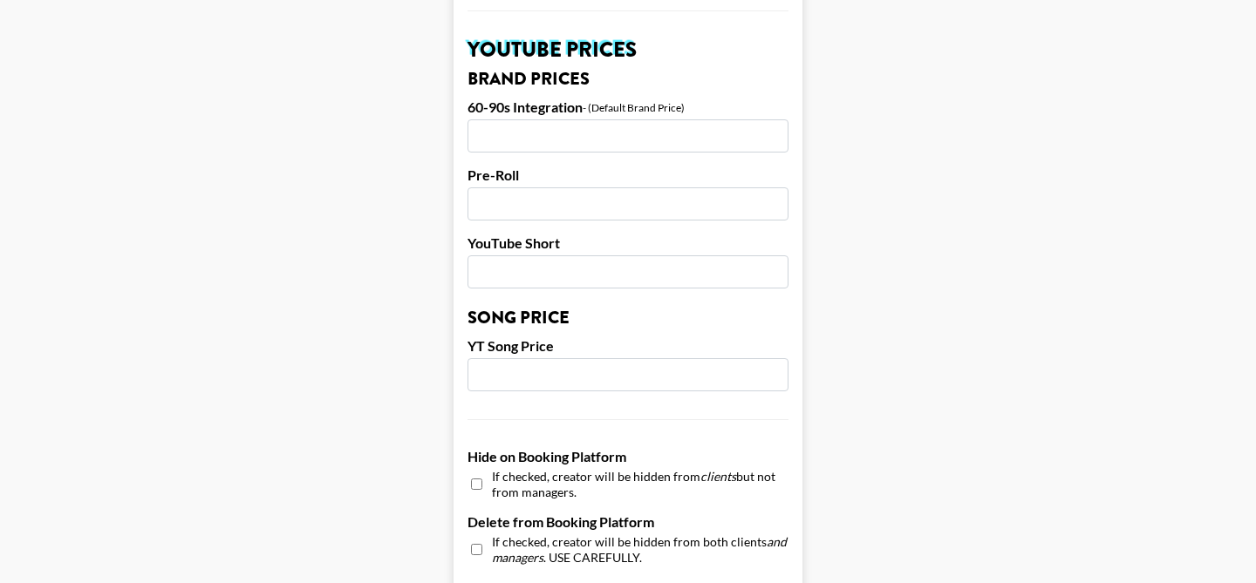
click at [517, 358] on input "number" at bounding box center [627, 374] width 321 height 33
type input "250"
click at [539, 255] on input "number" at bounding box center [627, 271] width 321 height 33
type input "750"
click at [620, 187] on input "number" at bounding box center [627, 203] width 321 height 33
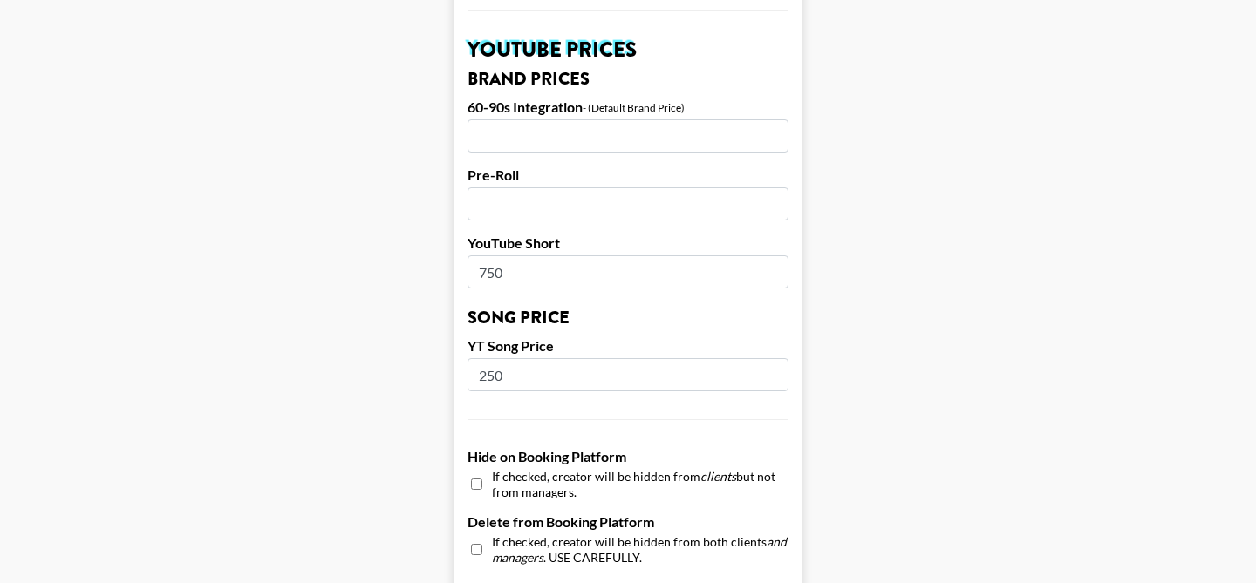
click at [511, 119] on input "number" at bounding box center [627, 135] width 321 height 33
click at [495, 187] on input "number" at bounding box center [627, 203] width 321 height 33
type input "9000"
click at [521, 119] on input "number" at bounding box center [627, 135] width 321 height 33
type input "3500"
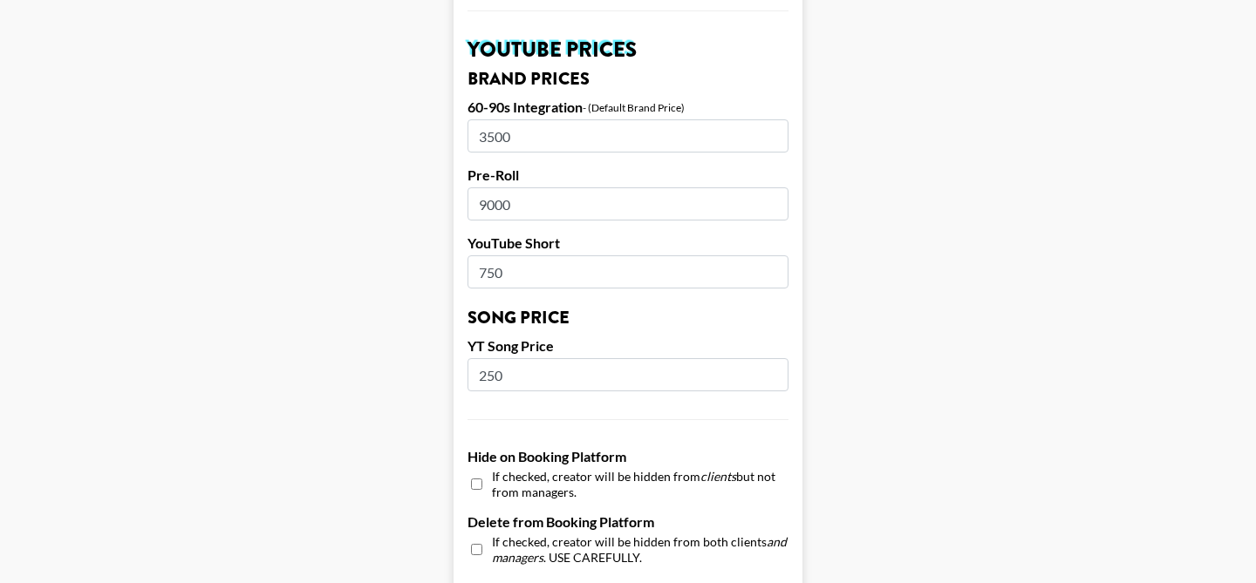
click at [486, 187] on input "9000" at bounding box center [627, 203] width 321 height 33
type input "7000"
click at [591, 235] on label "YouTube Short" at bounding box center [627, 243] width 321 height 17
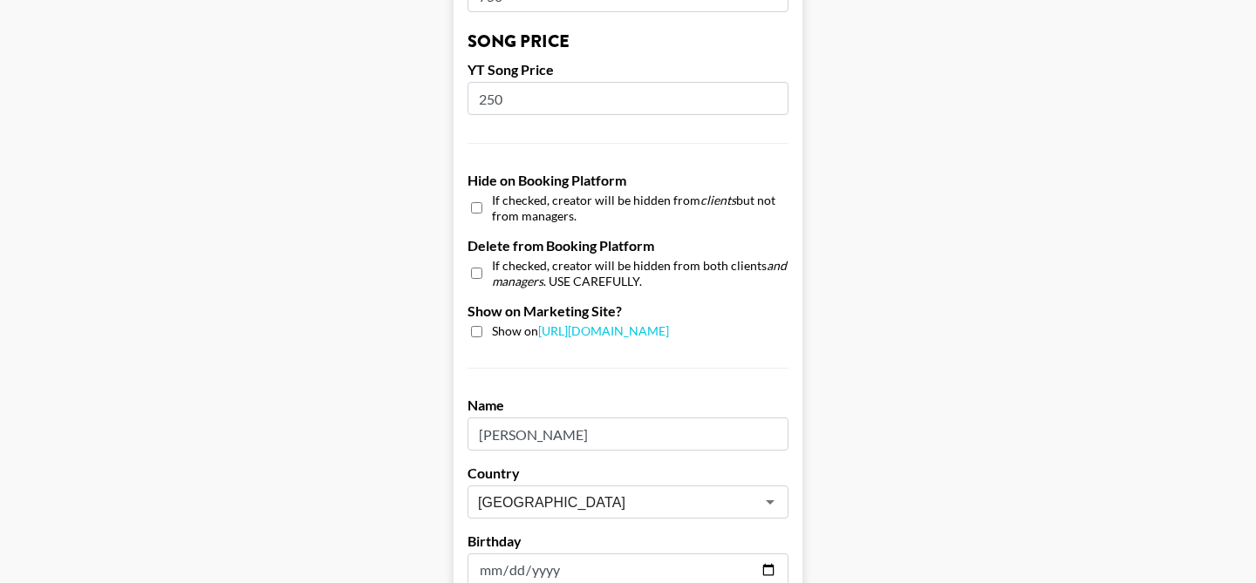
scroll to position [1838, 0]
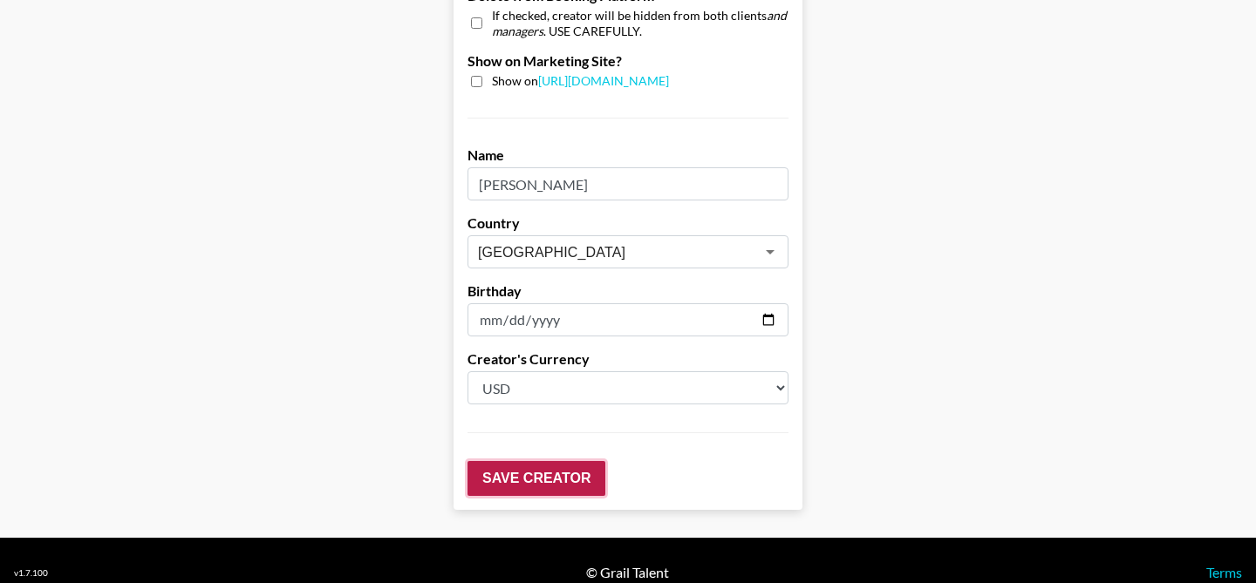
click at [523, 461] on input "Save Creator" at bounding box center [536, 478] width 138 height 35
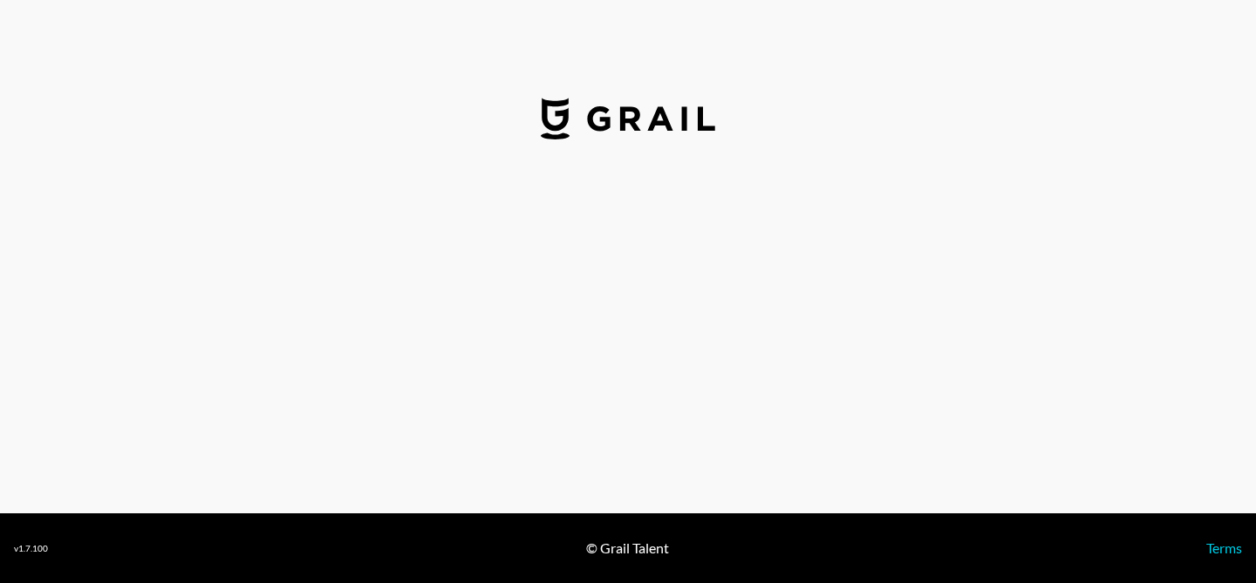
select select "USD"
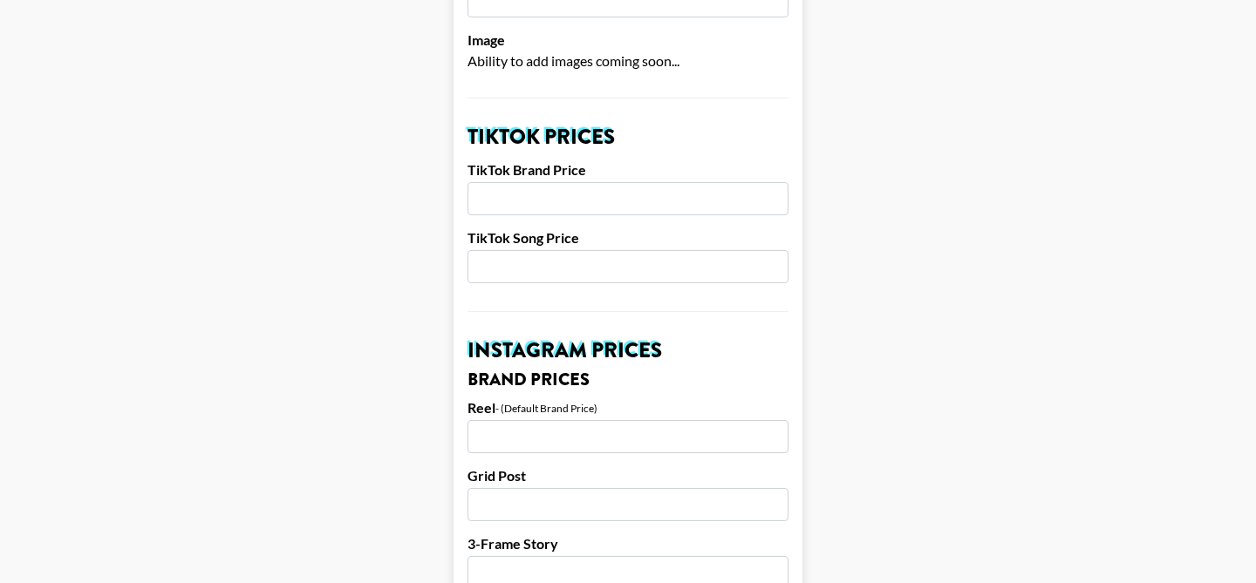
scroll to position [555, 0]
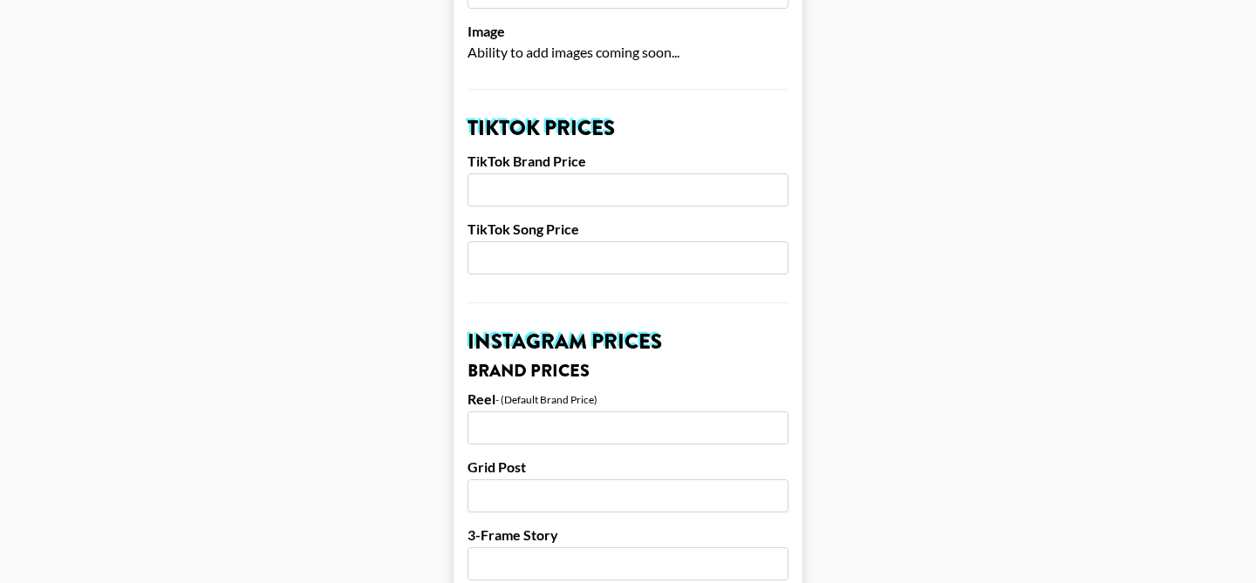
click at [535, 174] on input "number" at bounding box center [627, 190] width 321 height 33
click at [497, 242] on input "number" at bounding box center [627, 258] width 321 height 33
type input "250"
click at [521, 174] on input "number" at bounding box center [627, 190] width 321 height 33
type input "750"
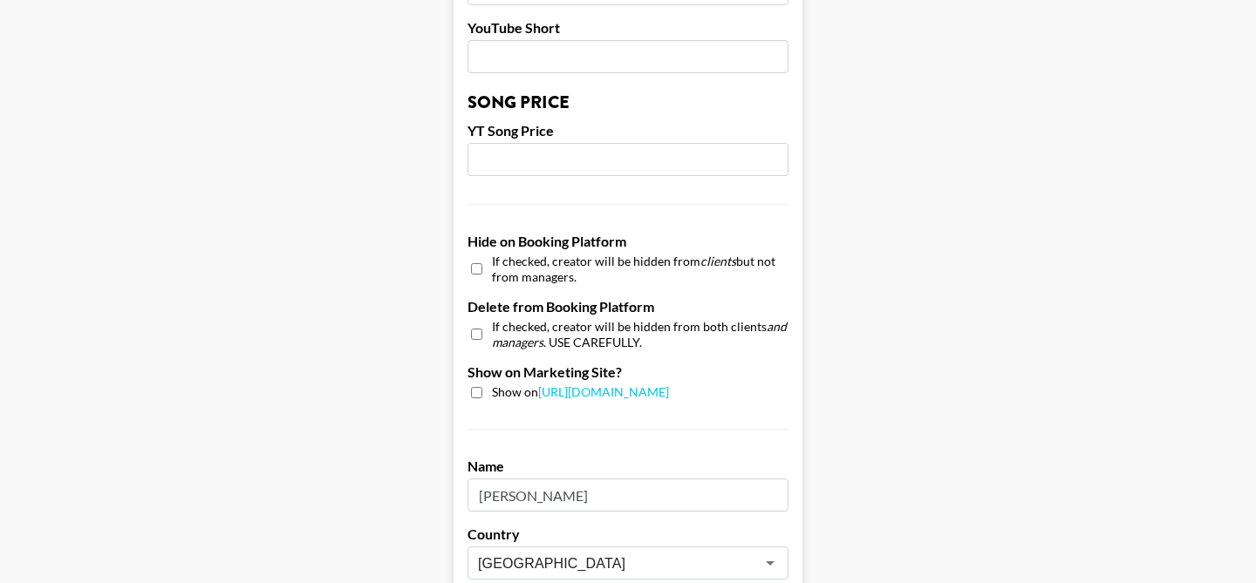
scroll to position [1782, 0]
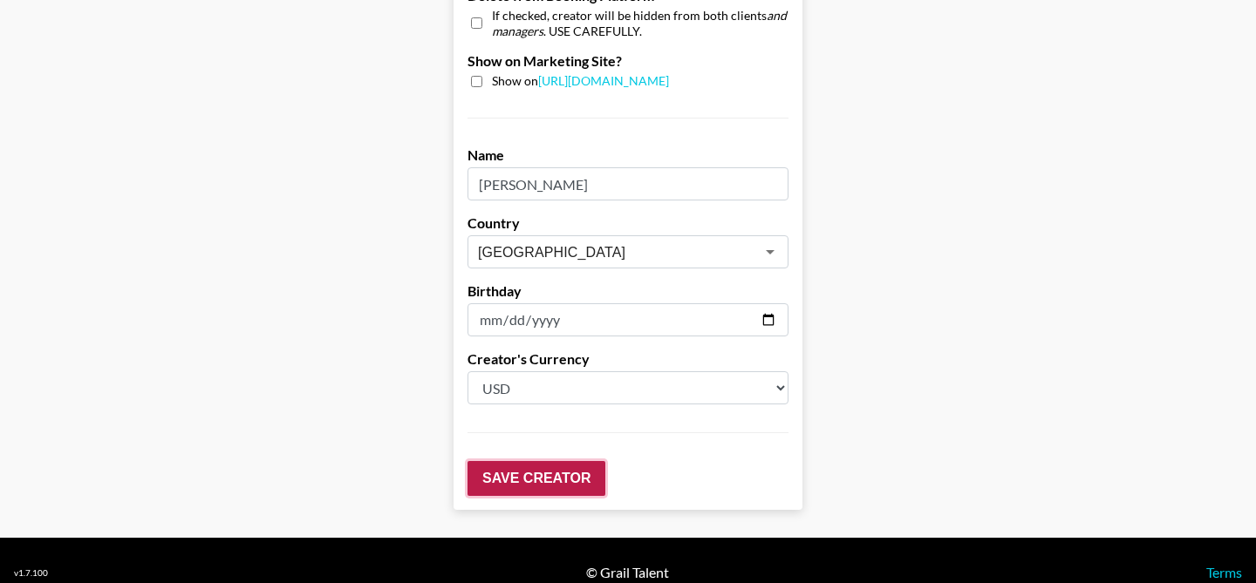
click at [517, 461] on input "Save Creator" at bounding box center [536, 478] width 138 height 35
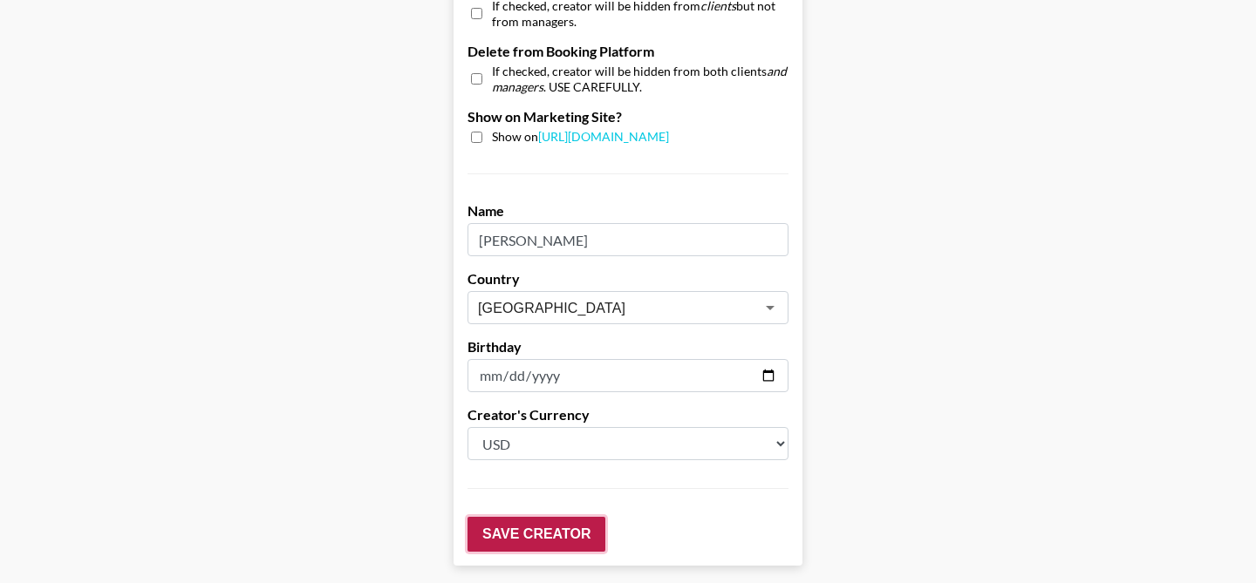
scroll to position [1838, 0]
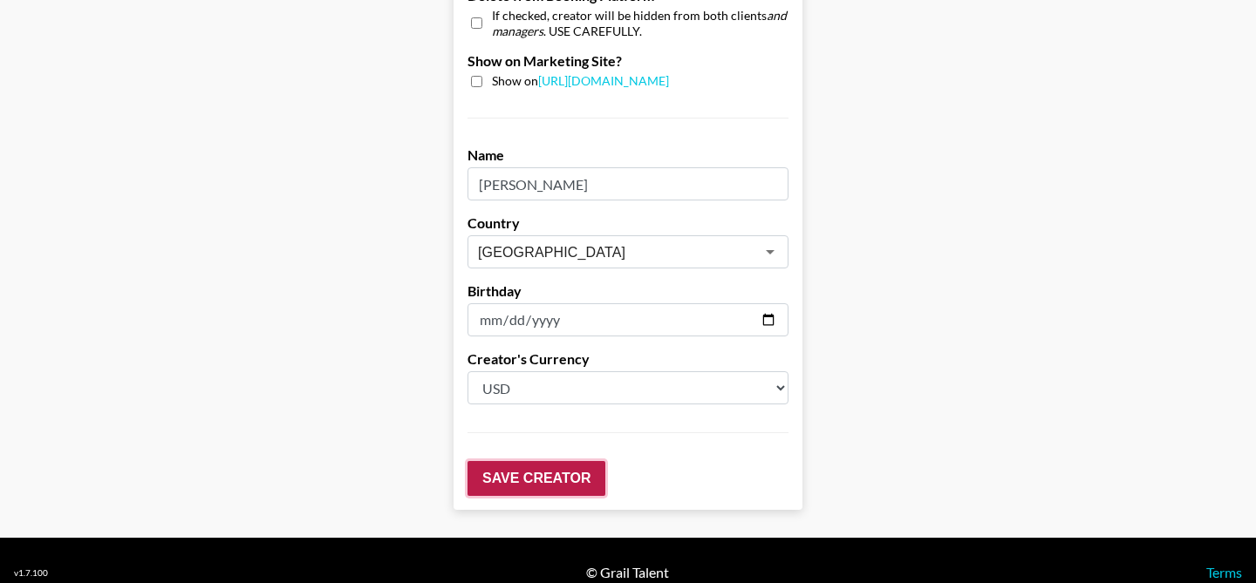
click at [517, 461] on input "Save Creator" at bounding box center [536, 478] width 138 height 35
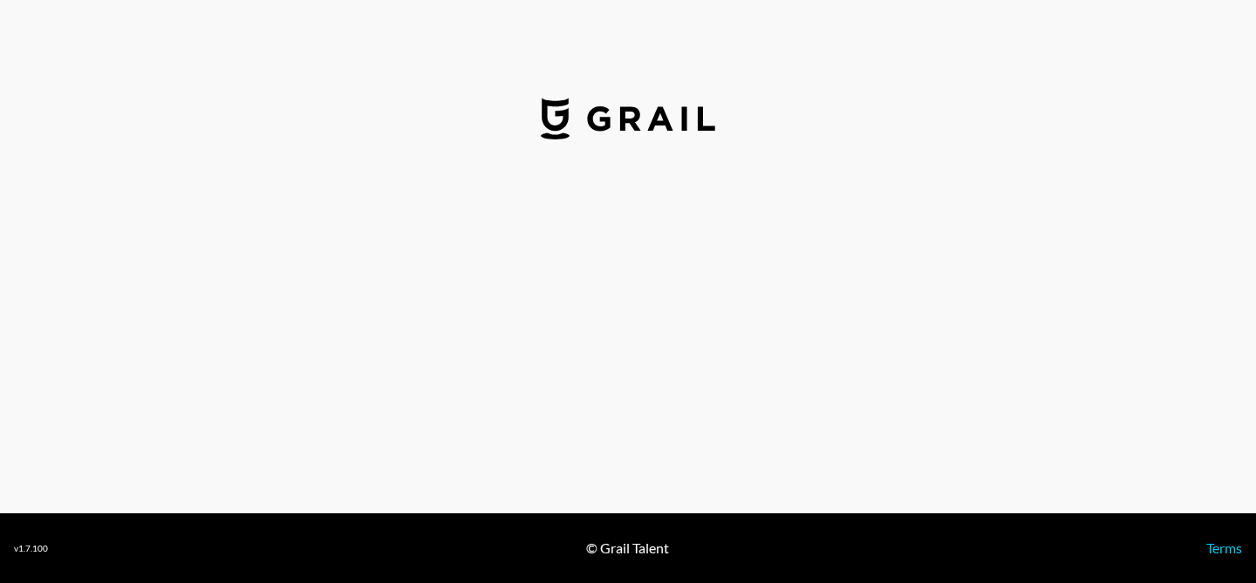
select select "USD"
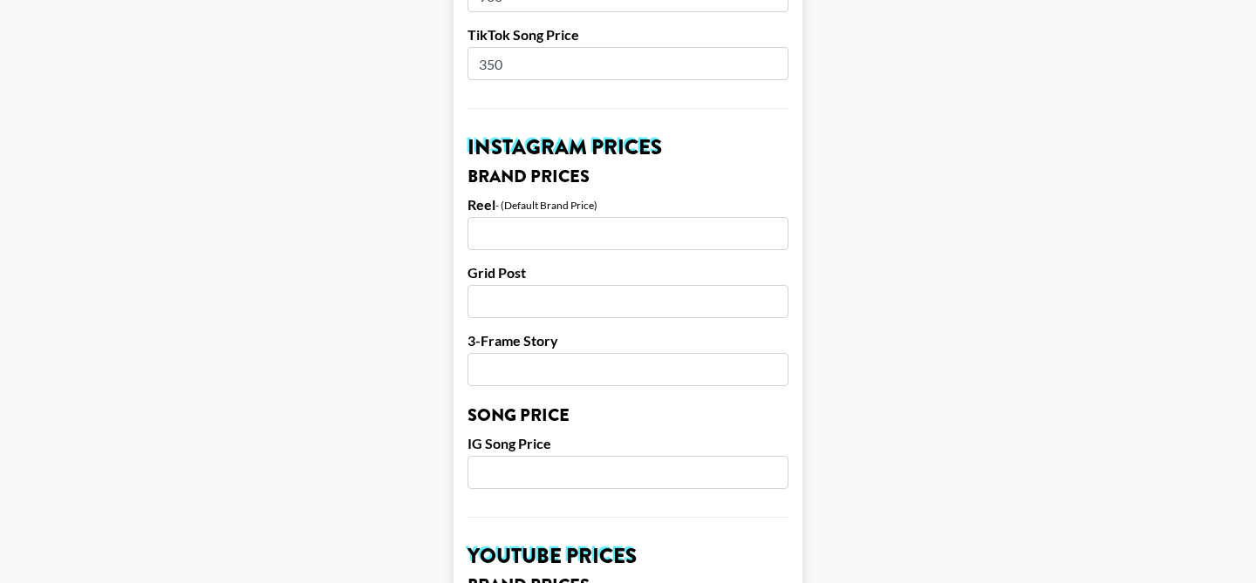
scroll to position [753, 0]
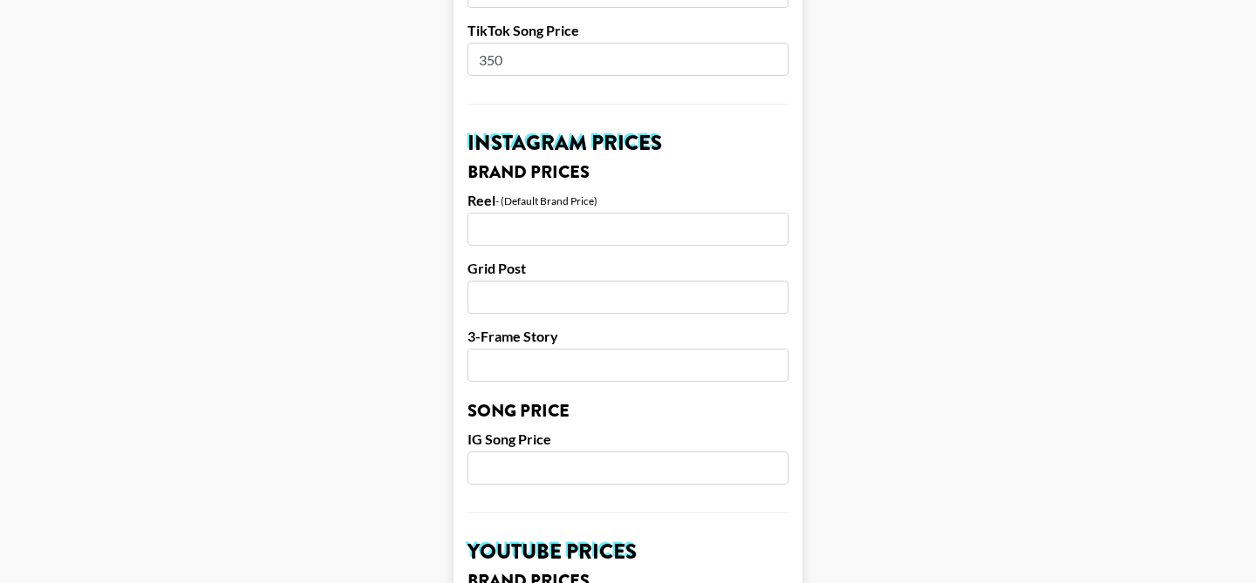
click at [516, 213] on input "number" at bounding box center [627, 229] width 321 height 33
type input "5"
click at [508, 452] on input "number" at bounding box center [627, 468] width 321 height 33
type input "350"
click at [523, 349] on input "number" at bounding box center [627, 365] width 321 height 33
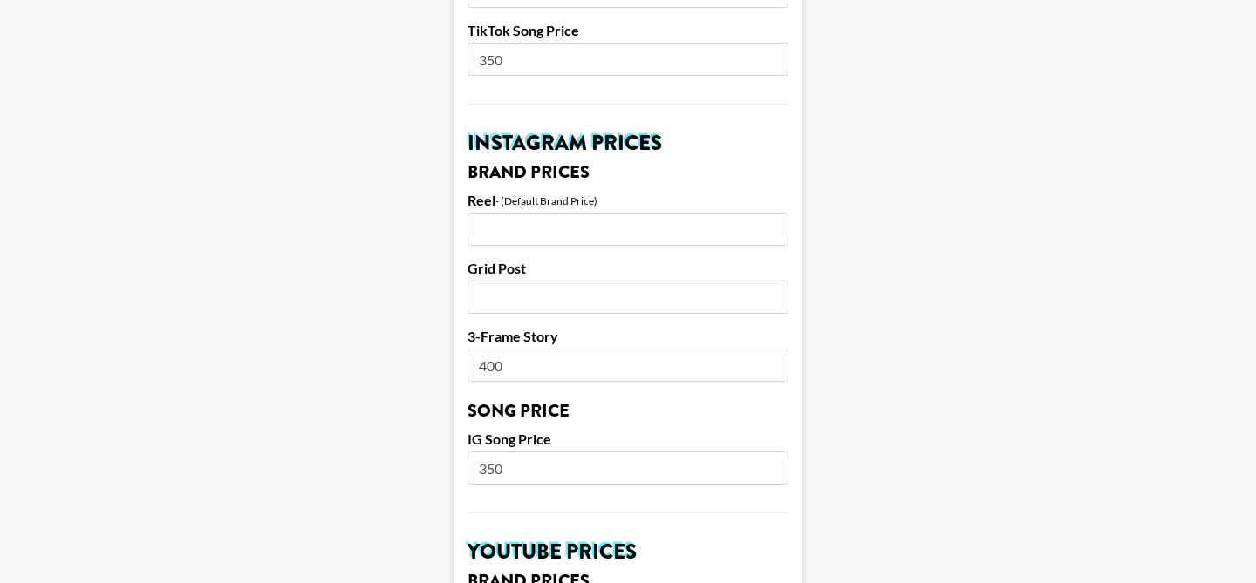
click at [530, 281] on input "number" at bounding box center [627, 297] width 321 height 33
click at [513, 349] on input "400" at bounding box center [627, 365] width 321 height 33
type input "4"
type input "350"
click at [505, 281] on input "number" at bounding box center [627, 297] width 321 height 33
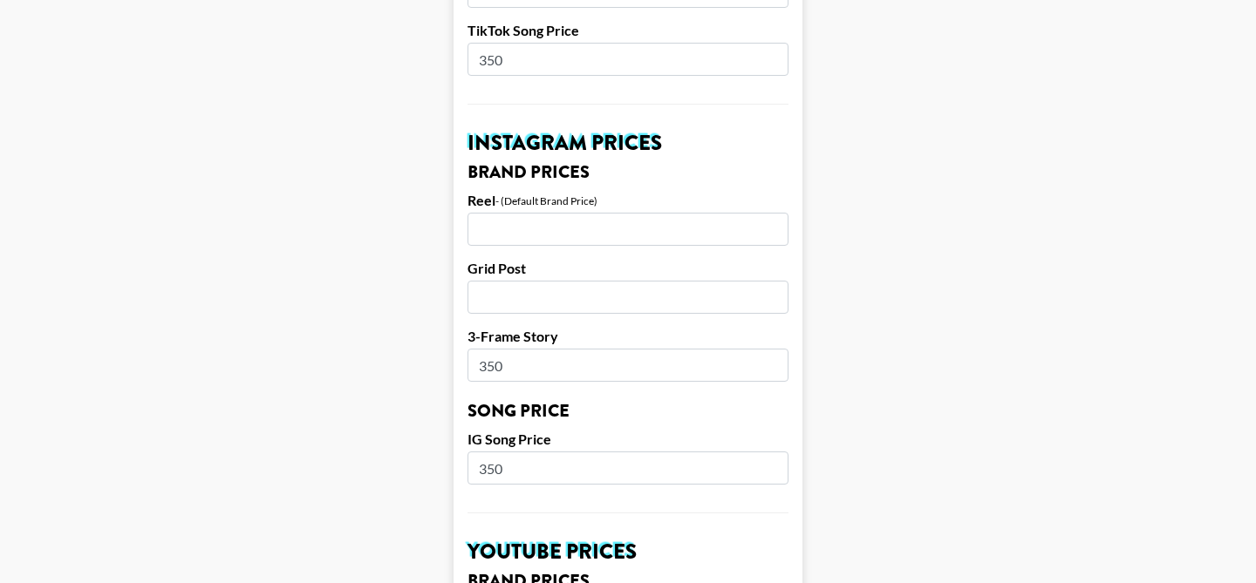
click at [519, 452] on input "350" at bounding box center [627, 468] width 321 height 33
drag, startPoint x: 521, startPoint y: 453, endPoint x: 468, endPoint y: 447, distance: 53.4
click at [468, 452] on input "350" at bounding box center [627, 468] width 321 height 33
type input "250"
click at [496, 213] on input "number" at bounding box center [627, 229] width 321 height 33
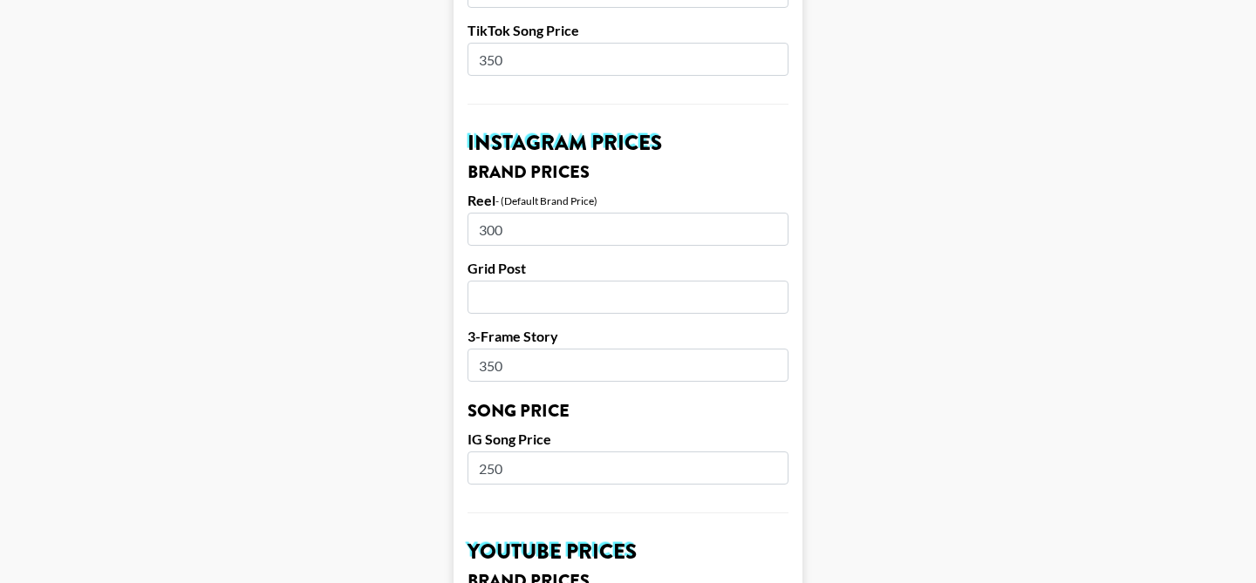
type input "300"
click at [517, 281] on input "number" at bounding box center [627, 297] width 321 height 33
type input "250"
drag, startPoint x: 523, startPoint y: 330, endPoint x: 561, endPoint y: 345, distance: 40.3
click at [561, 349] on input "350" at bounding box center [627, 365] width 321 height 33
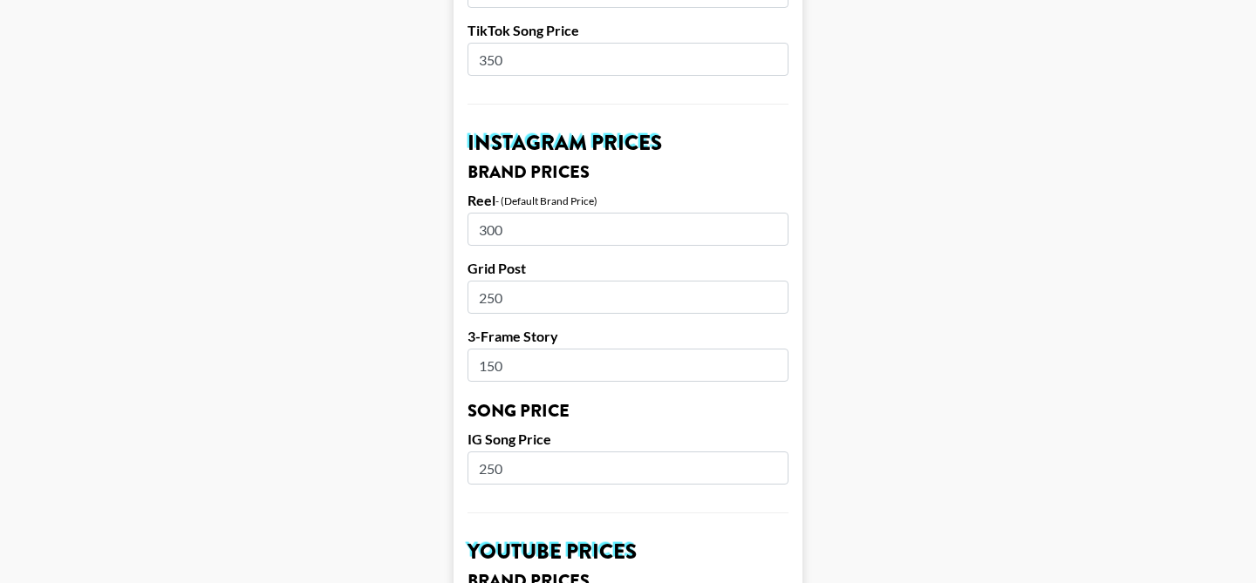
type input "150"
click at [521, 403] on h3 "Song Price" at bounding box center [627, 411] width 321 height 17
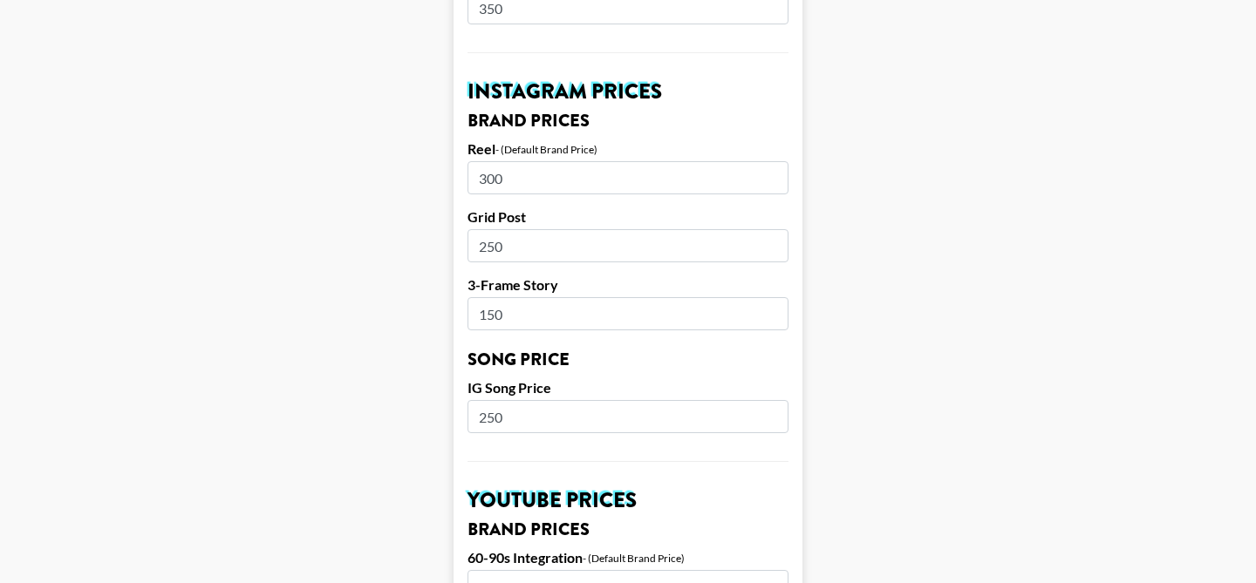
scroll to position [821, 0]
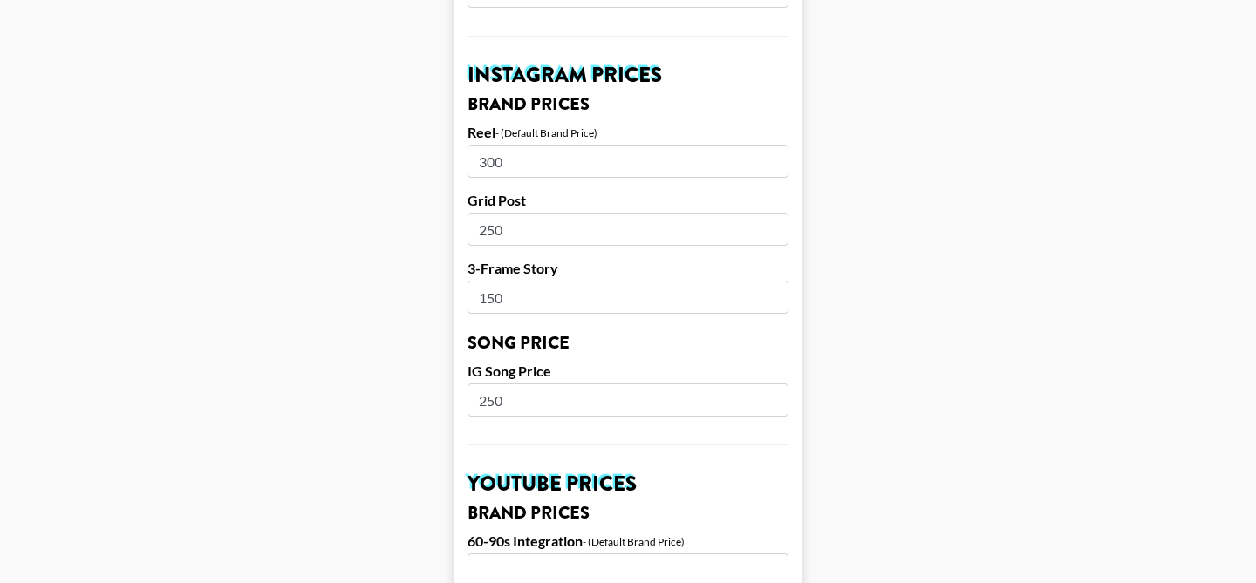
click at [518, 384] on input "250" at bounding box center [627, 400] width 321 height 33
type input "200"
click at [527, 409] on form "Airtable ID: rechICmt9Ml4i7vRn Manager(s) brianna.gorski@grail-talent.com ​ Tik…" at bounding box center [627, 373] width 349 height 2195
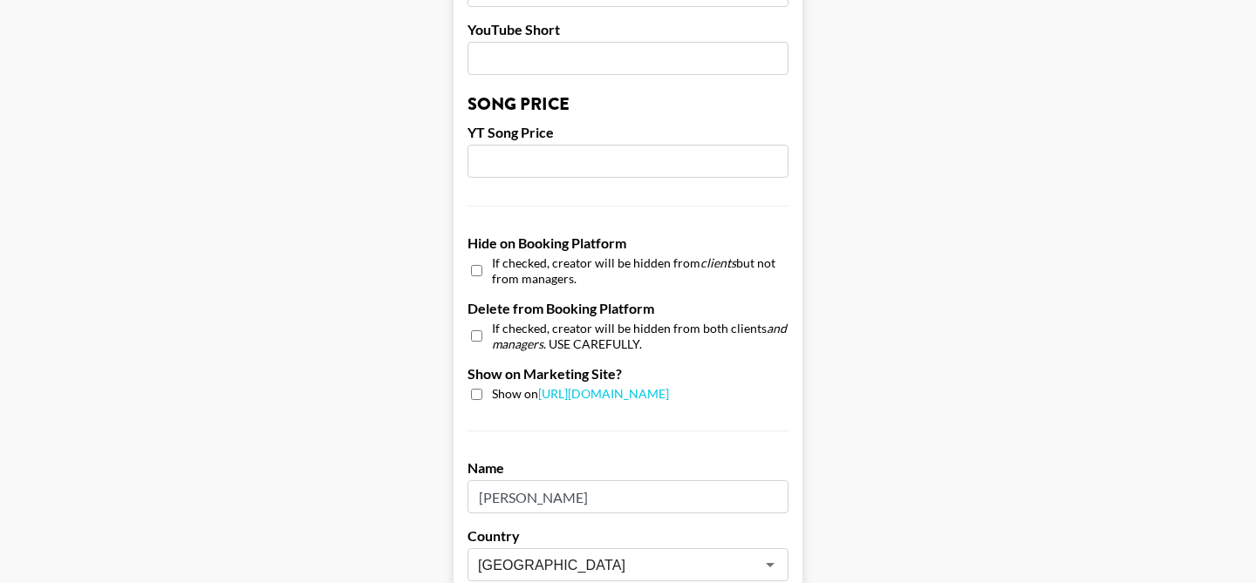
scroll to position [1782, 0]
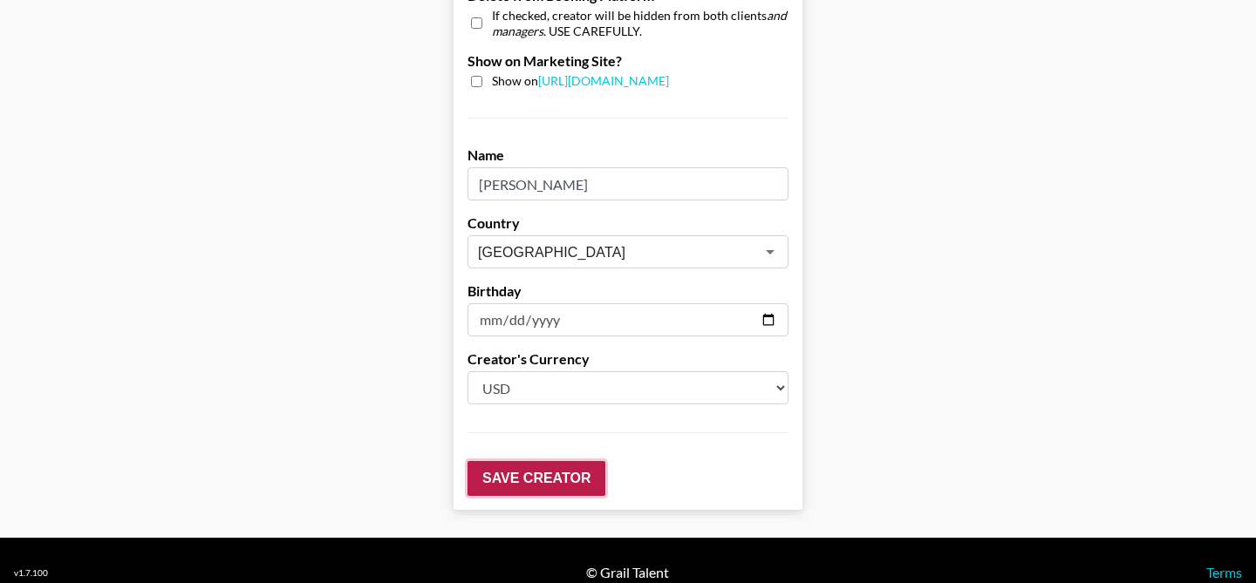
click at [520, 461] on input "Save Creator" at bounding box center [536, 478] width 138 height 35
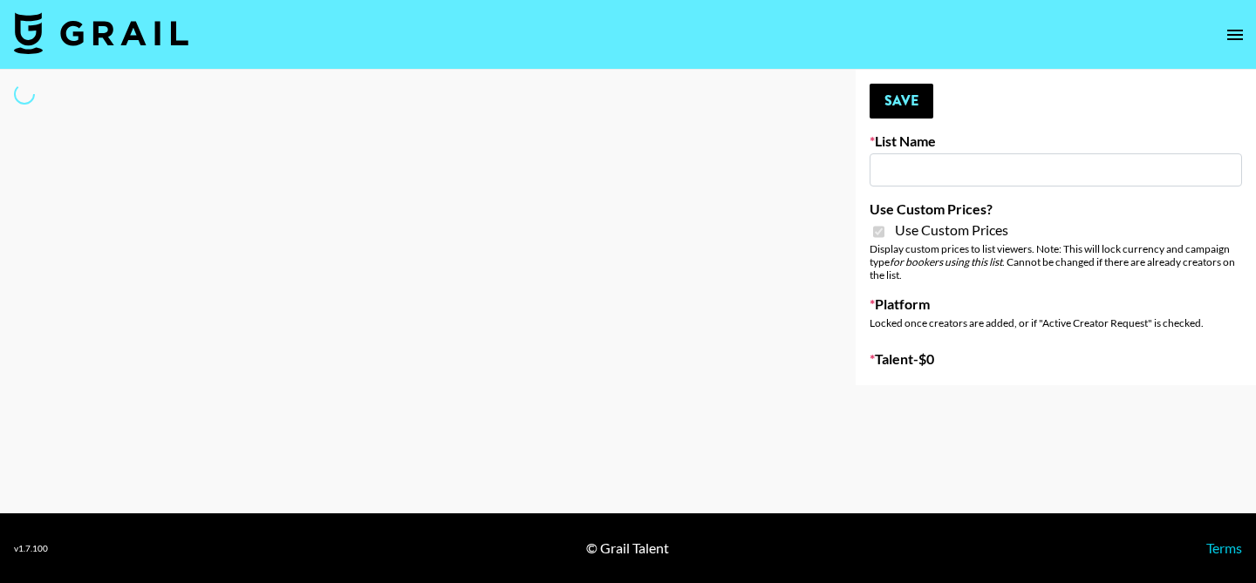
type input "Redence Beauty"
checkbox input "true"
select select "Brand"
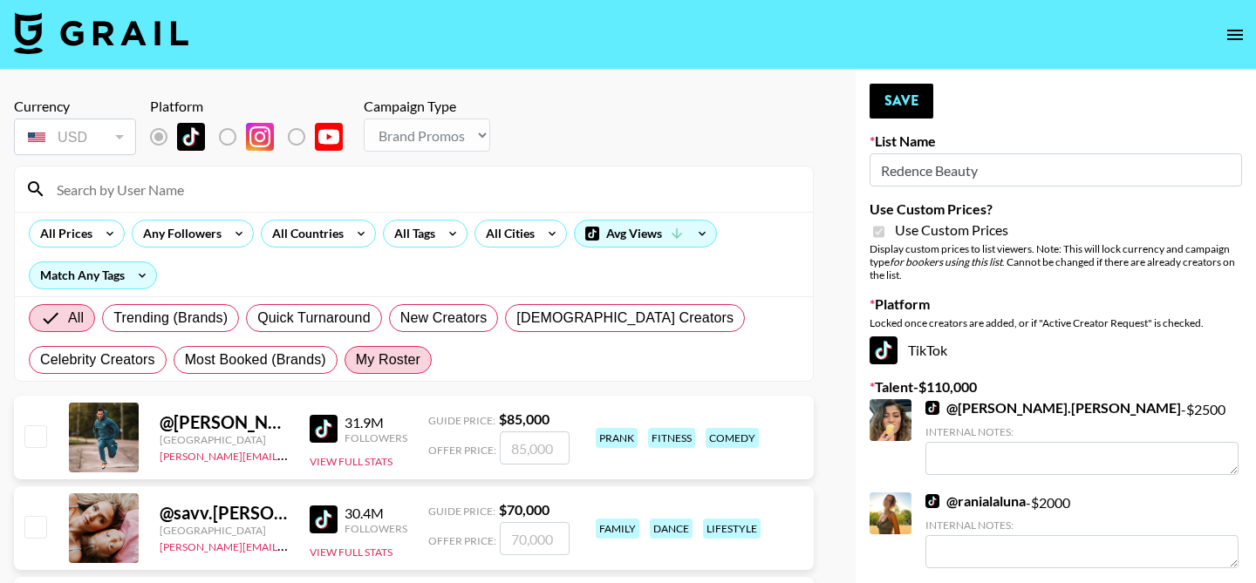
click at [422, 359] on label "My Roster" at bounding box center [387, 360] width 87 height 28
click at [356, 360] on input "My Roster" at bounding box center [356, 360] width 0 height 0
radio input "true"
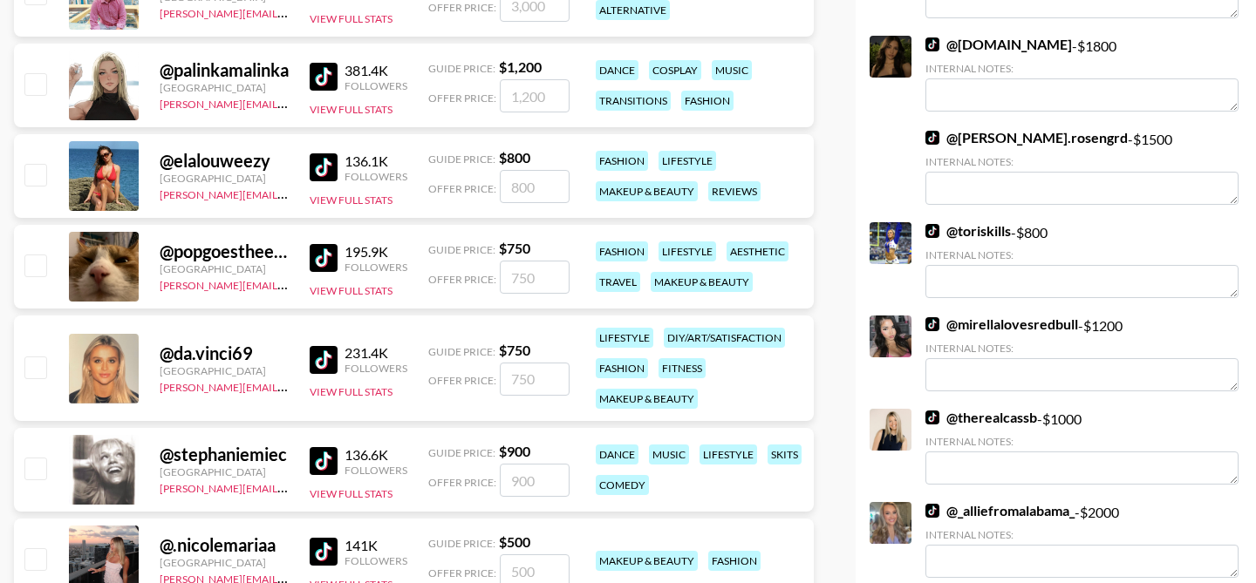
scroll to position [738, 0]
click at [31, 256] on input "checkbox" at bounding box center [34, 264] width 21 height 21
checkbox input "true"
type input "750"
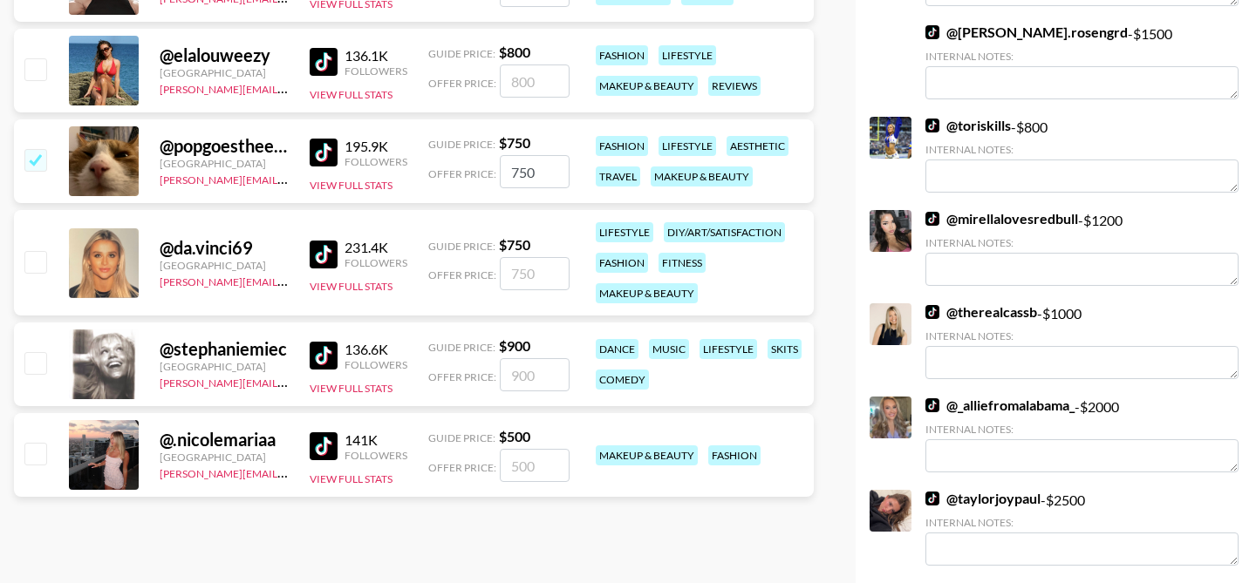
scroll to position [859, 0]
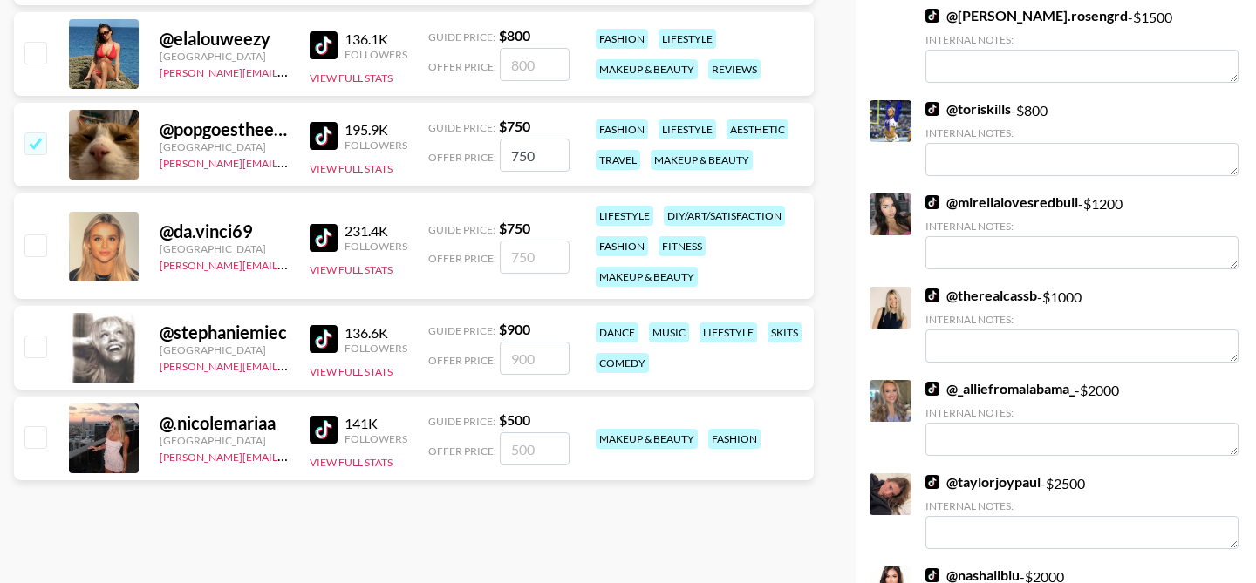
click at [39, 440] on input "checkbox" at bounding box center [34, 436] width 21 height 21
checkbox input "true"
type input "500"
click at [37, 344] on input "checkbox" at bounding box center [34, 346] width 21 height 21
checkbox input "true"
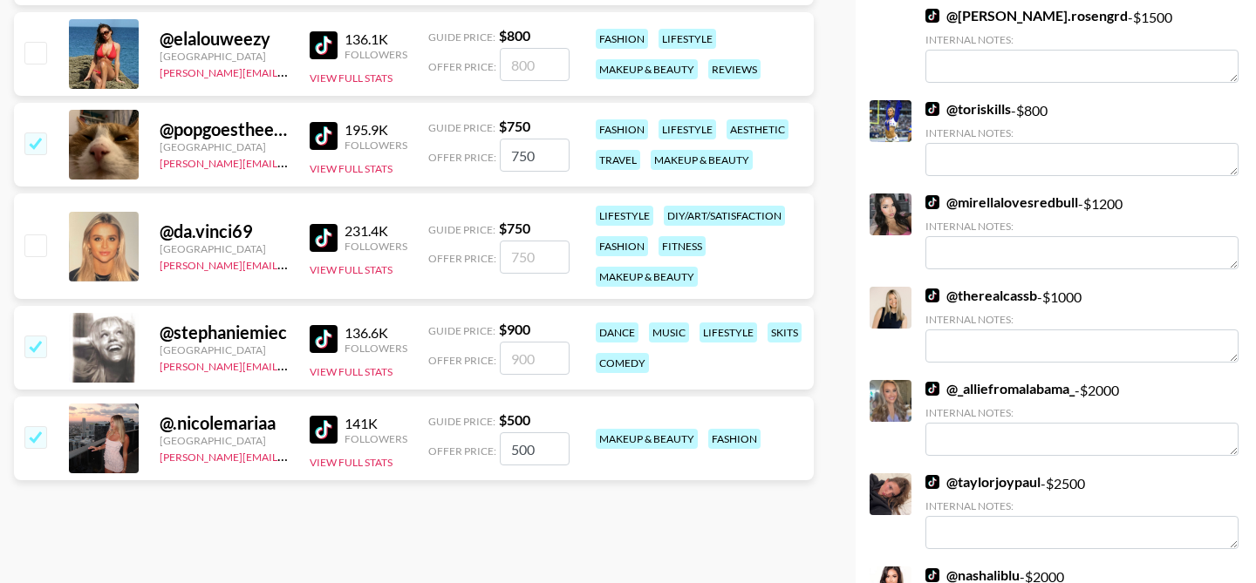
type input "900"
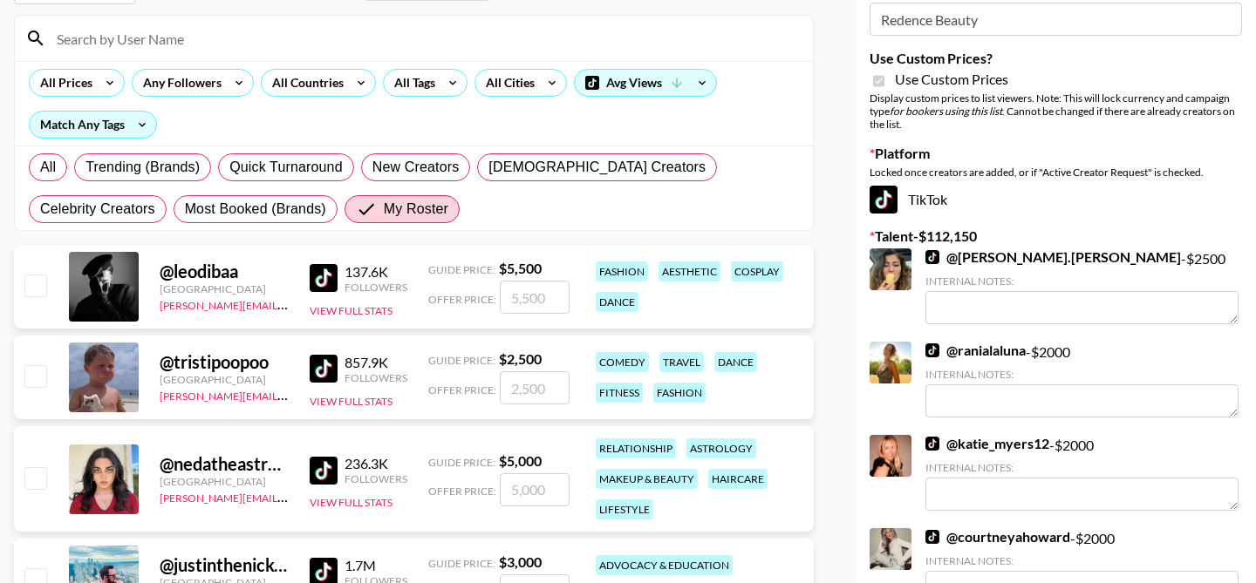
scroll to position [26, 0]
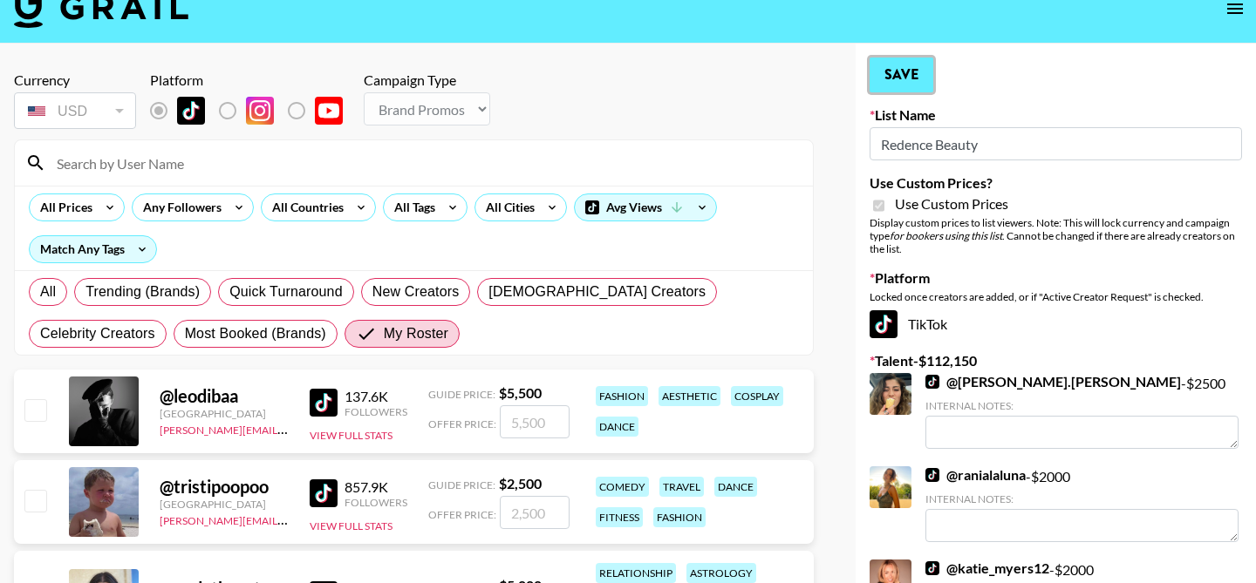
click at [894, 76] on button "Save" at bounding box center [901, 75] width 64 height 35
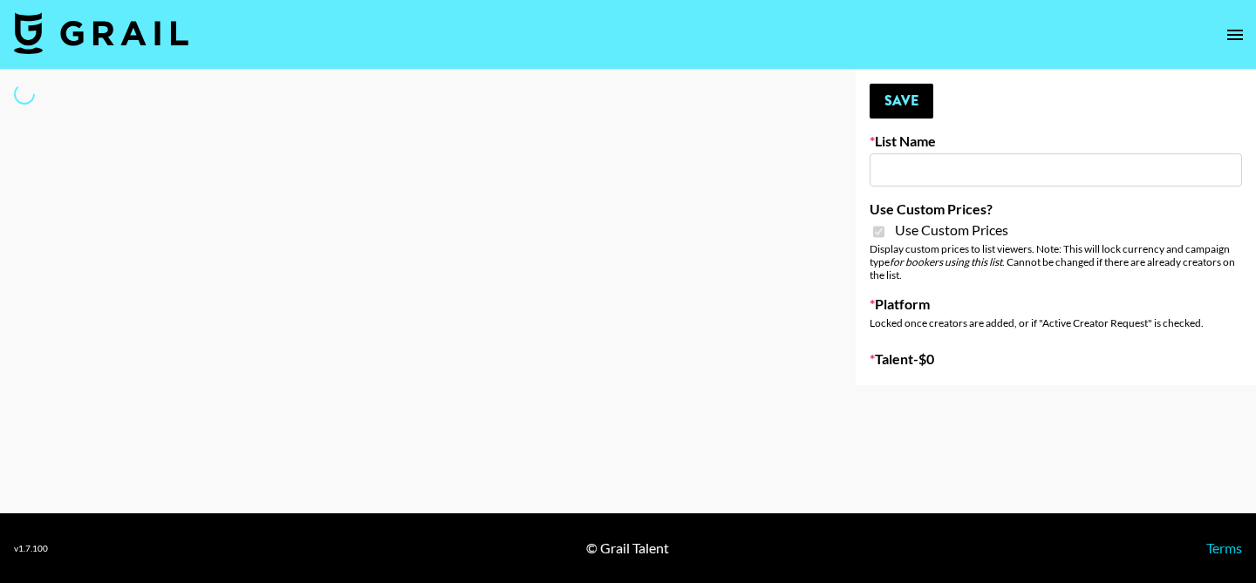
type input "Dime Beauty"
checkbox input "true"
select select "Brand"
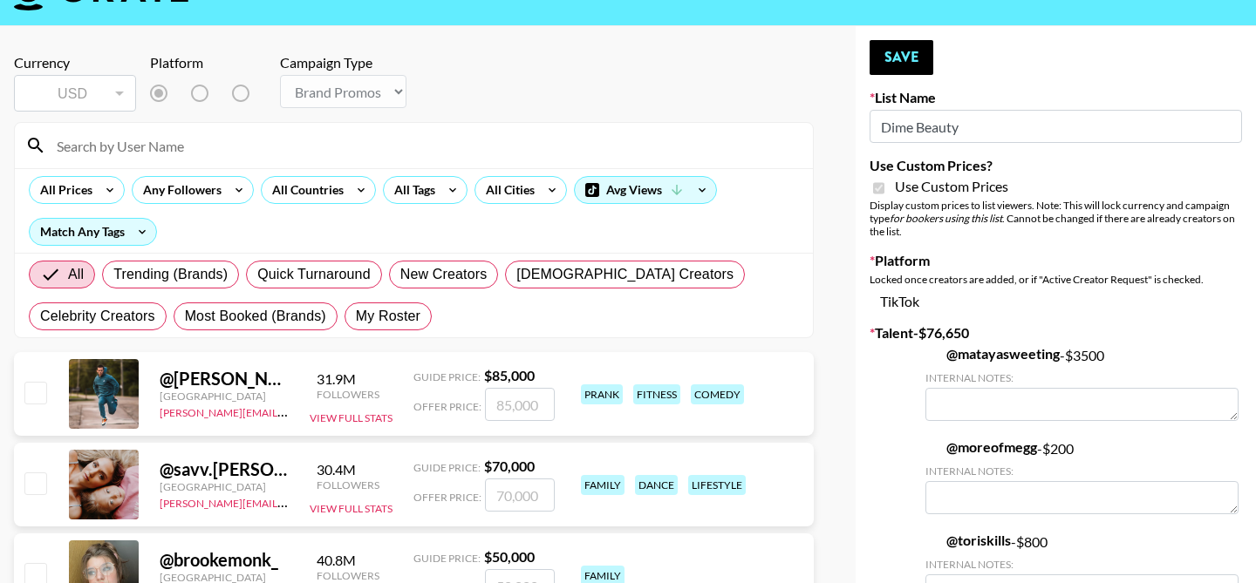
scroll to position [44, 0]
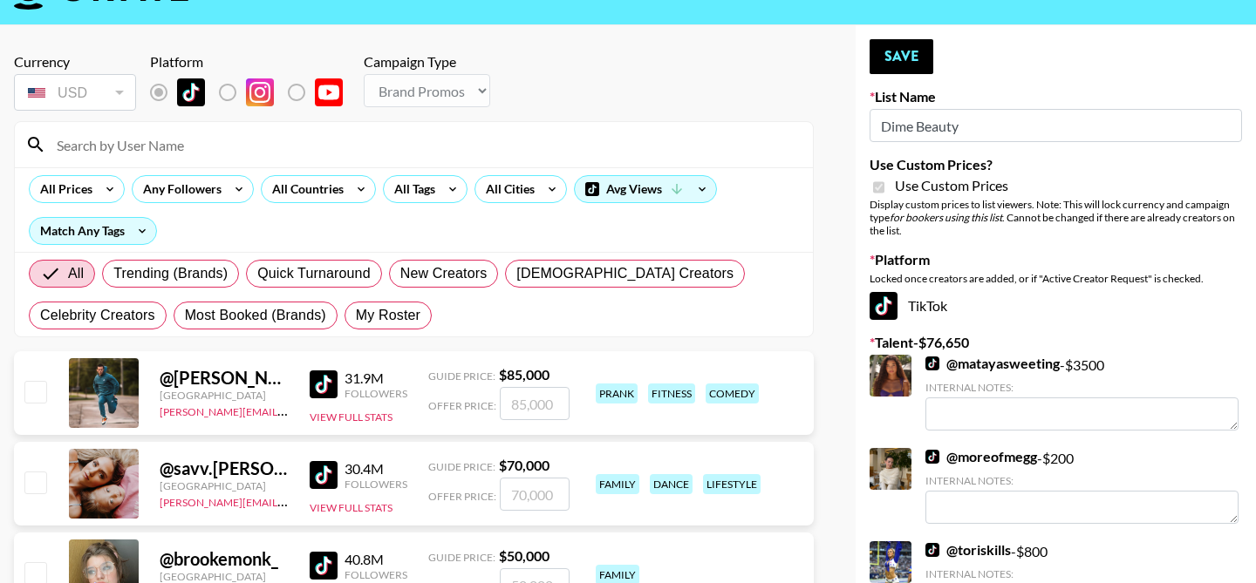
click at [391, 298] on div "All Trending (Brands) Quick Turnaround New Creators [DEMOGRAPHIC_DATA] Creators…" at bounding box center [413, 295] width 777 height 84
click at [385, 325] on span "My Roster" at bounding box center [388, 315] width 65 height 21
click at [356, 316] on input "My Roster" at bounding box center [356, 316] width 0 height 0
radio input "true"
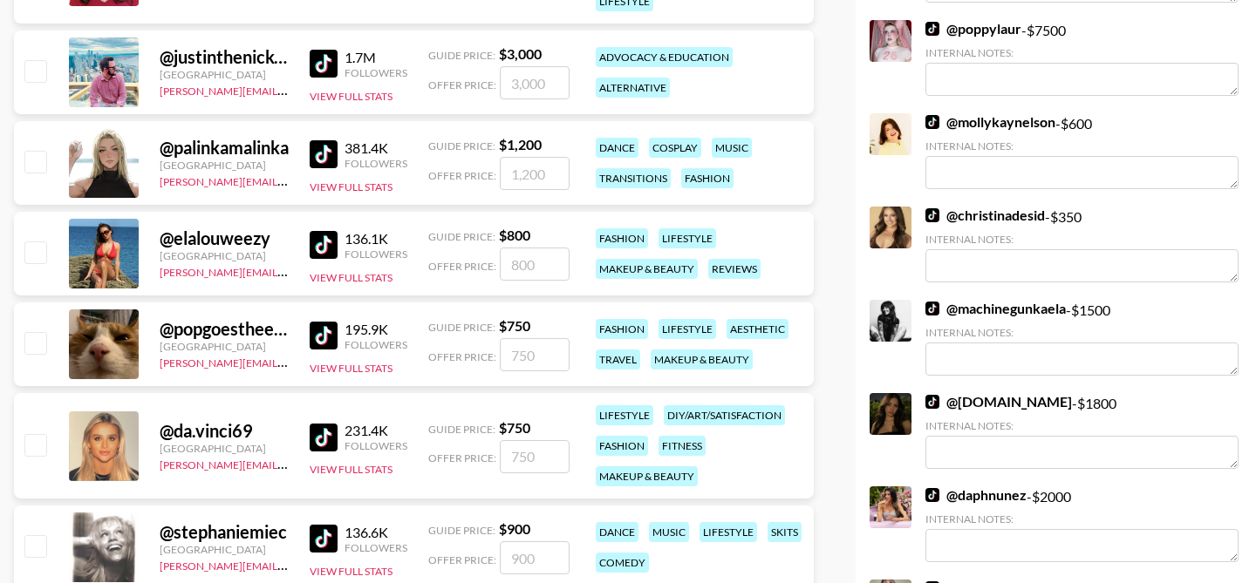
scroll to position [506, 0]
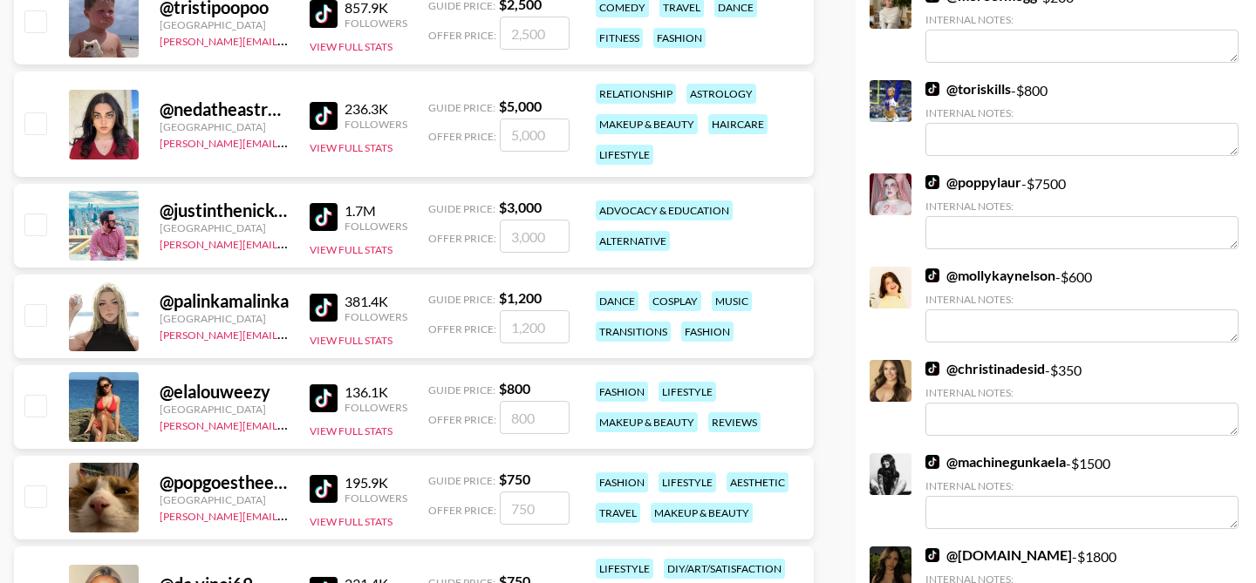
click at [35, 126] on input "checkbox" at bounding box center [34, 122] width 21 height 21
checkbox input "true"
type input "5000"
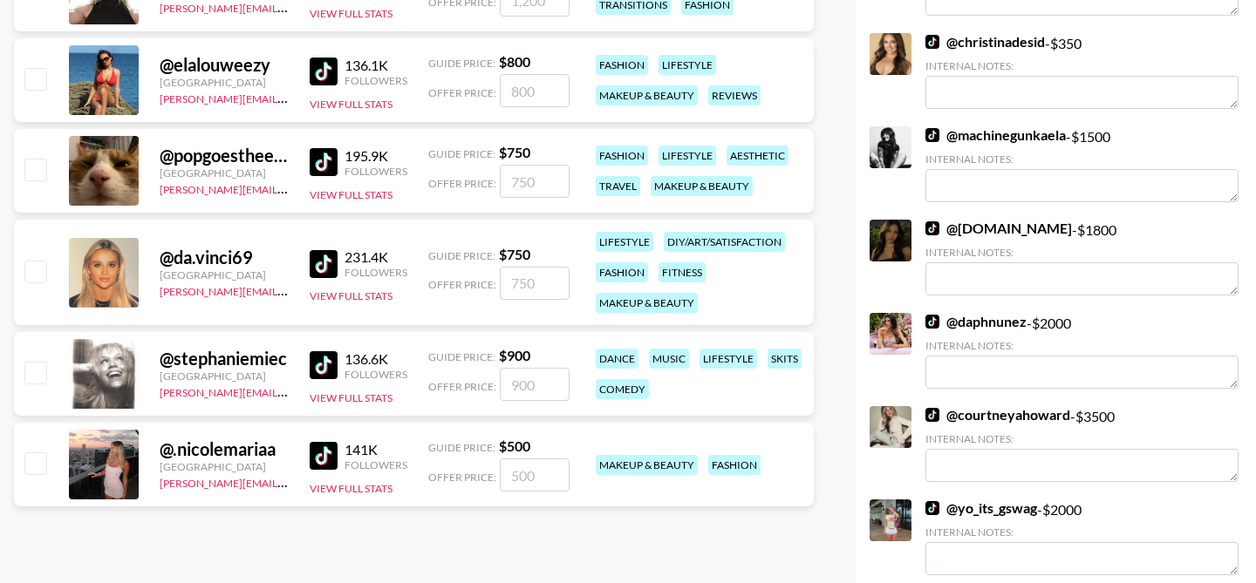
scroll to position [845, 0]
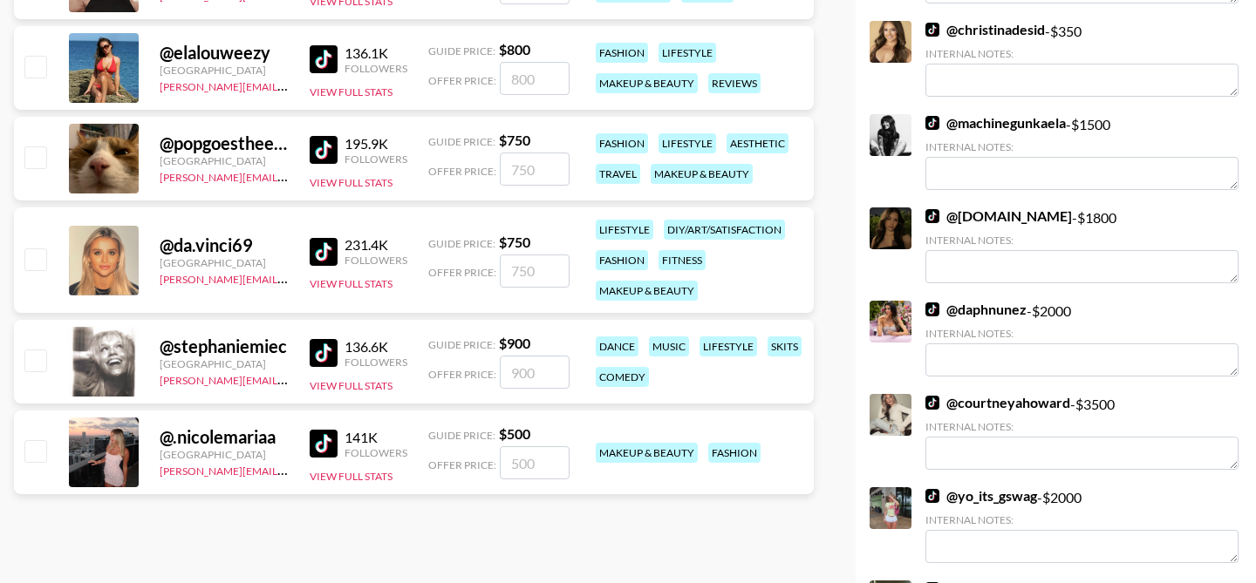
click at [40, 363] on input "checkbox" at bounding box center [34, 360] width 21 height 21
checkbox input "true"
type input "900"
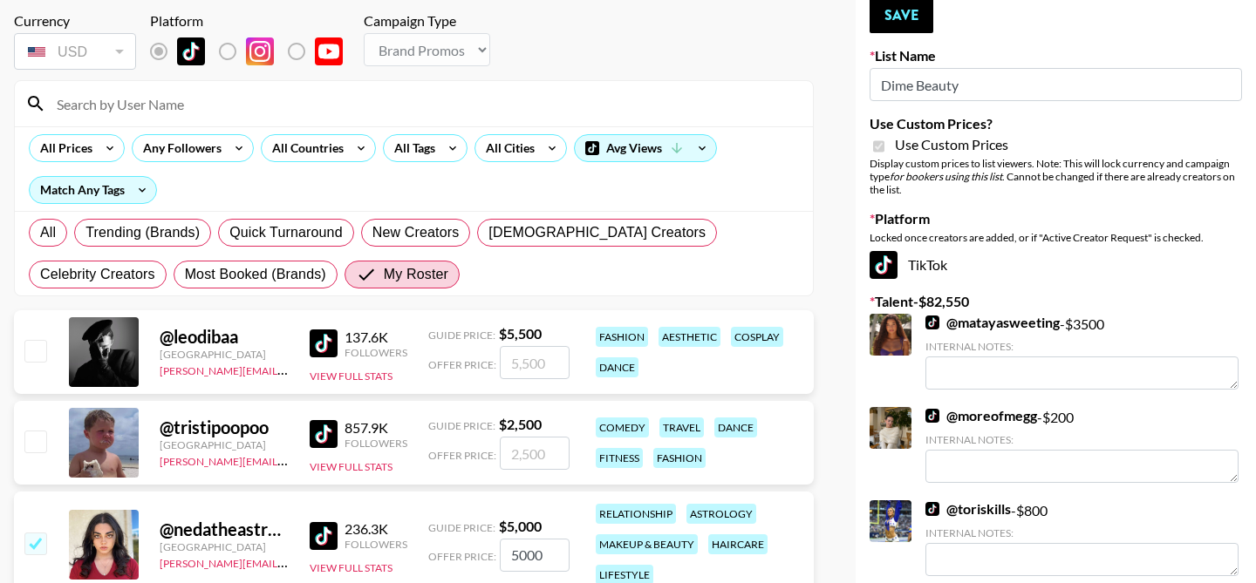
scroll to position [0, 0]
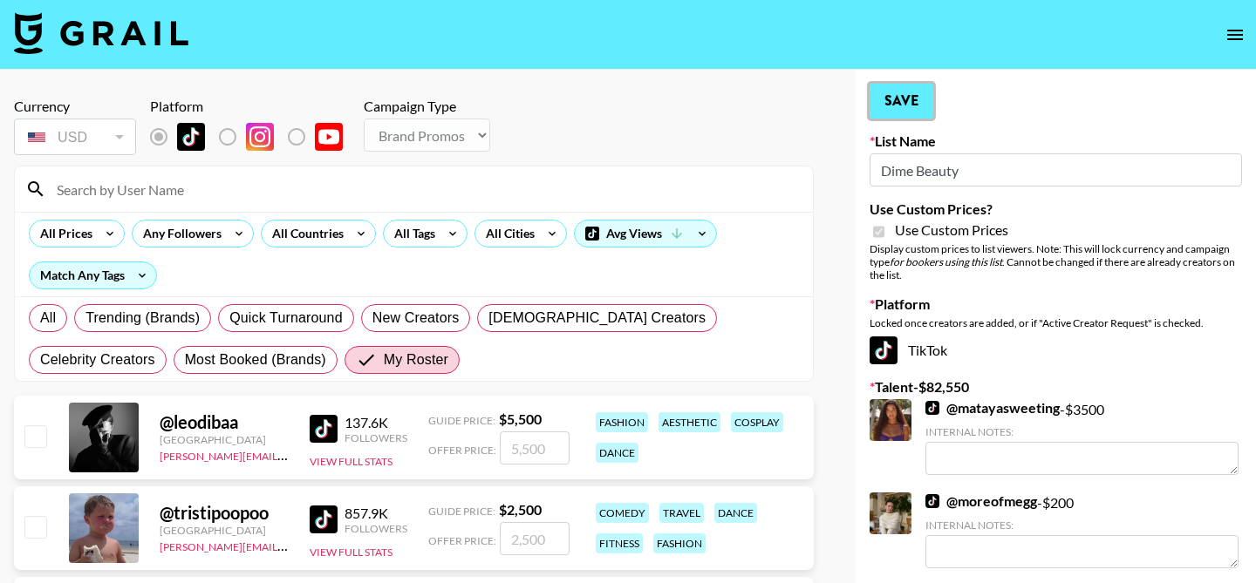
click at [908, 103] on button "Save" at bounding box center [901, 101] width 64 height 35
